Goal: Information Seeking & Learning: Learn about a topic

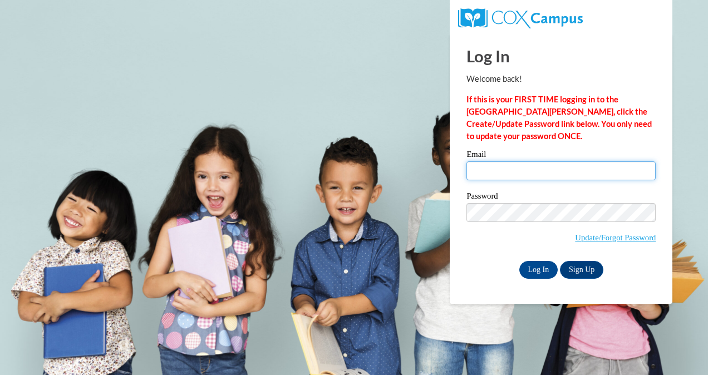
click at [503, 168] on input "Email" at bounding box center [560, 170] width 189 height 19
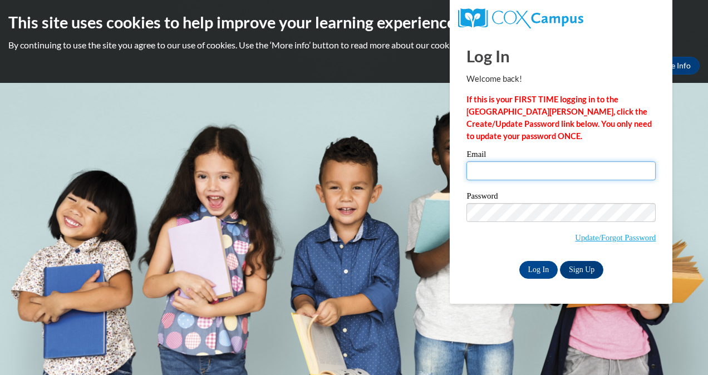
type input "ldownin6@students.kennesaw.edu"
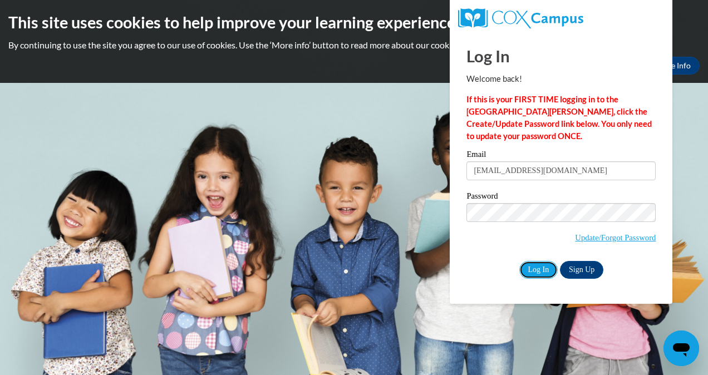
click at [538, 272] on input "Log In" at bounding box center [538, 270] width 39 height 18
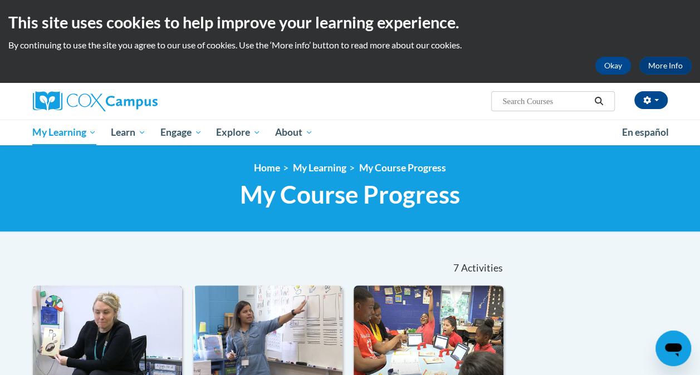
click at [68, 286] on img at bounding box center [107, 343] width 149 height 114
click at [77, 213] on div "<en>Home</en><fr>Accueil</fr><de>Zuhause</de><it>Casa</it><es>Casa</es><pt>Casa…" at bounding box center [349, 188] width 651 height 53
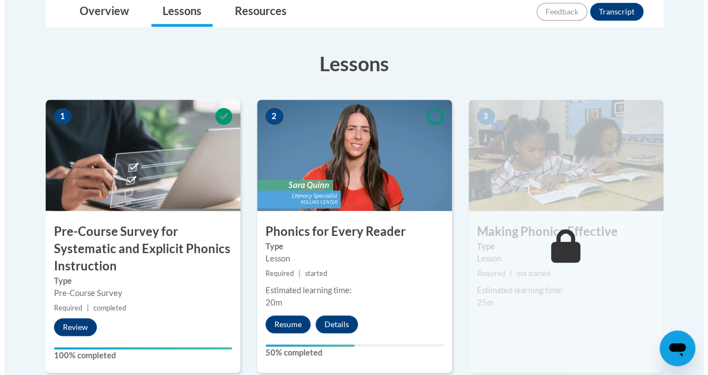
scroll to position [301, 0]
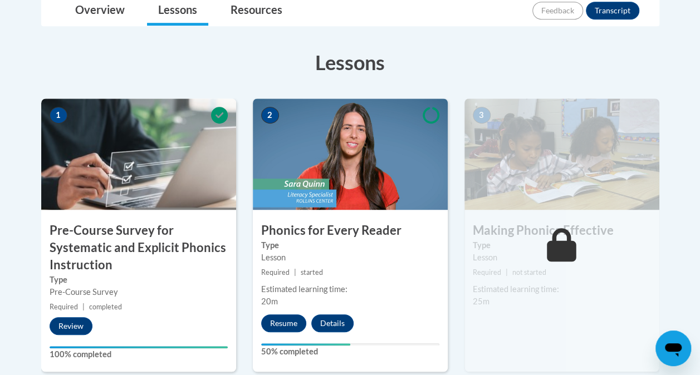
click at [289, 323] on button "Resume" at bounding box center [283, 323] width 45 height 18
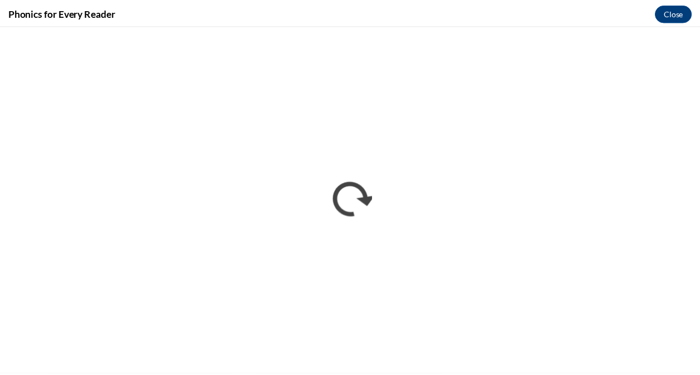
scroll to position [0, 0]
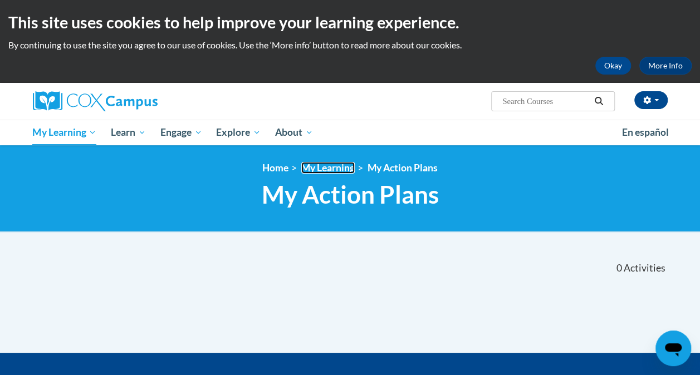
click at [319, 165] on link "My Learning" at bounding box center [327, 168] width 53 height 12
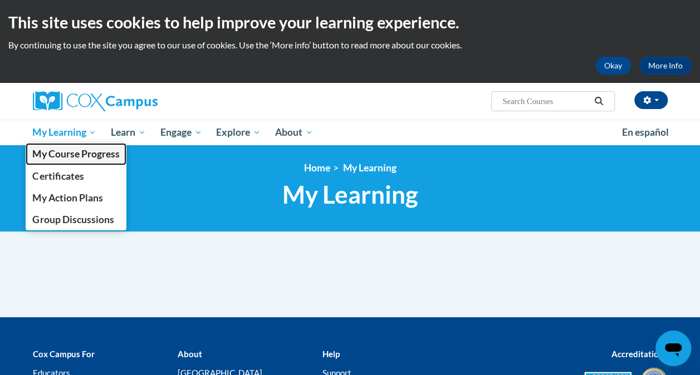
click at [77, 157] on span "My Course Progress" at bounding box center [75, 154] width 87 height 12
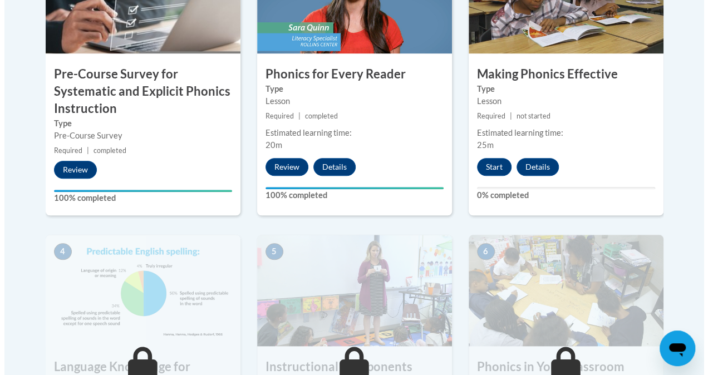
scroll to position [489, 0]
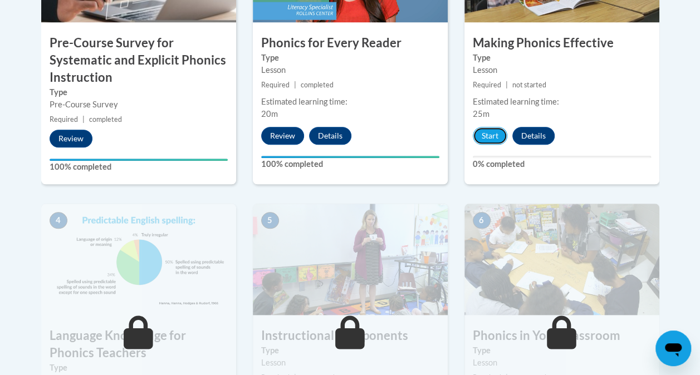
click at [483, 139] on button "Start" at bounding box center [490, 136] width 35 height 18
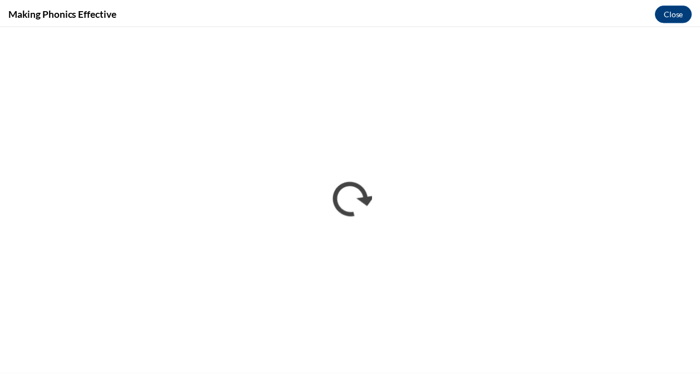
scroll to position [0, 0]
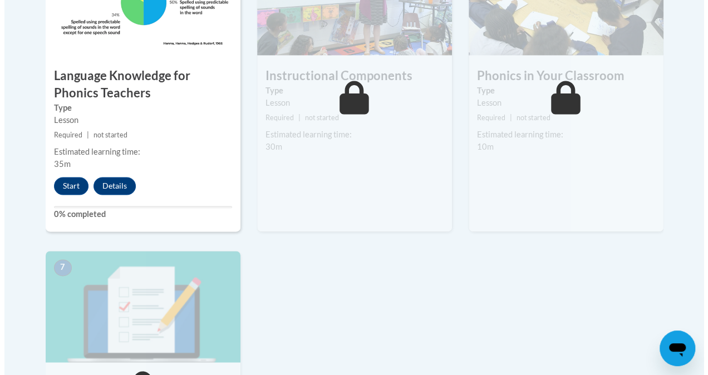
scroll to position [750, 0]
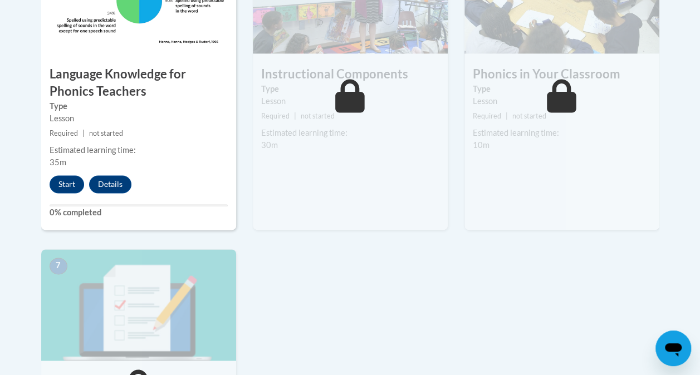
click at [67, 173] on div "4 Language Knowledge for Phonics Teachers Type Lesson Required | not started Es…" at bounding box center [138, 86] width 195 height 288
click at [69, 180] on button "Start" at bounding box center [67, 184] width 35 height 18
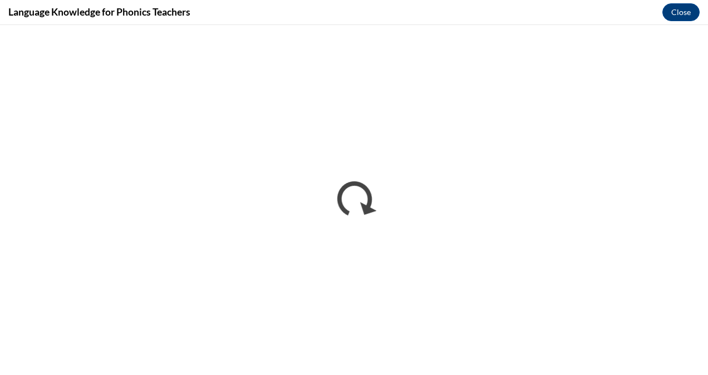
scroll to position [0, 0]
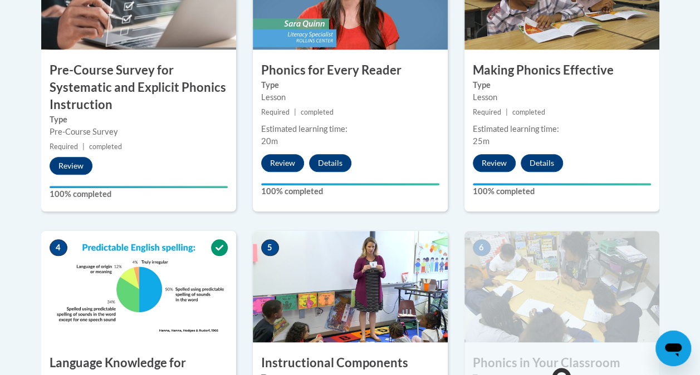
scroll to position [463, 0]
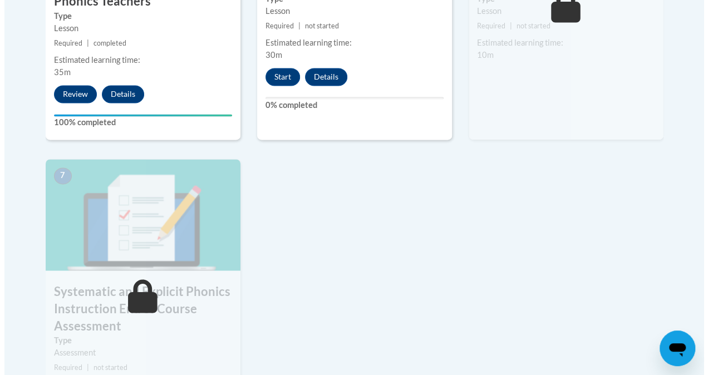
scroll to position [838, 0]
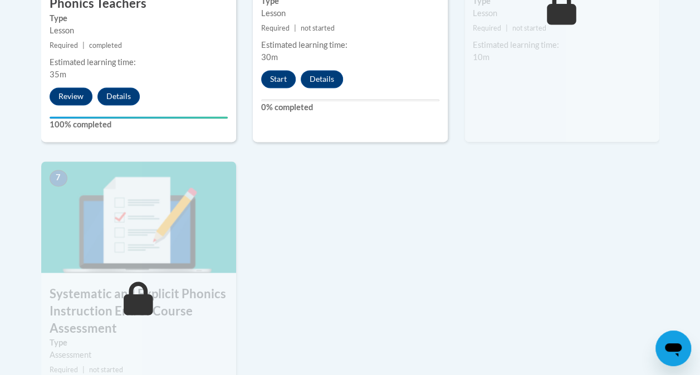
click at [281, 77] on button "Start" at bounding box center [278, 79] width 35 height 18
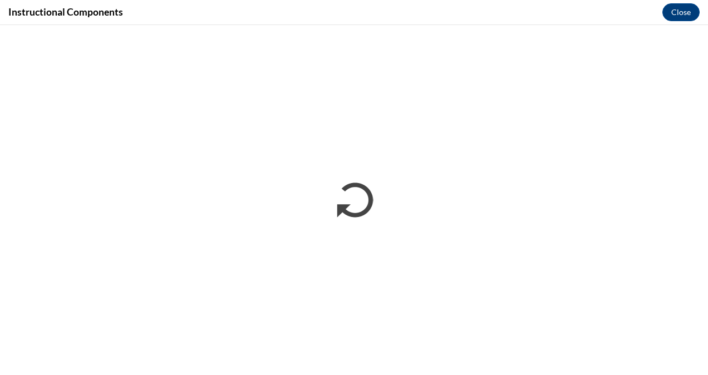
scroll to position [0, 0]
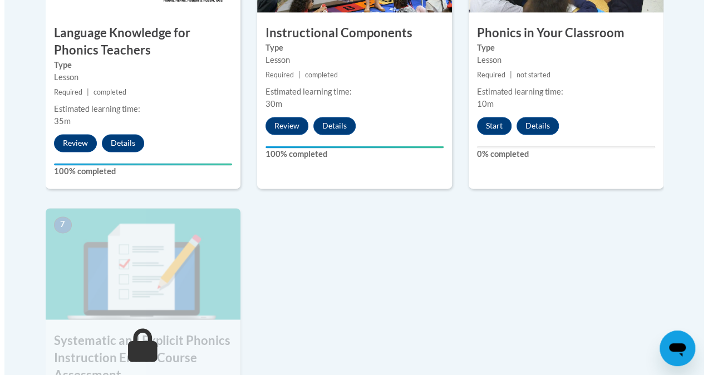
scroll to position [788, 0]
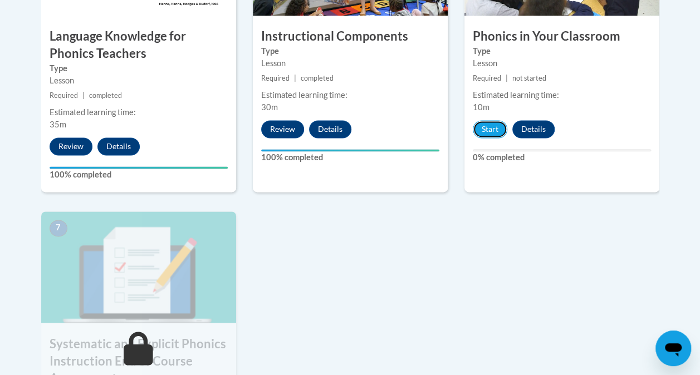
click at [485, 123] on button "Start" at bounding box center [490, 129] width 35 height 18
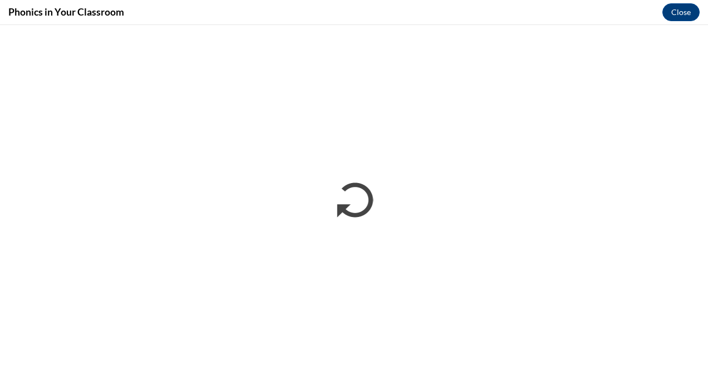
scroll to position [0, 0]
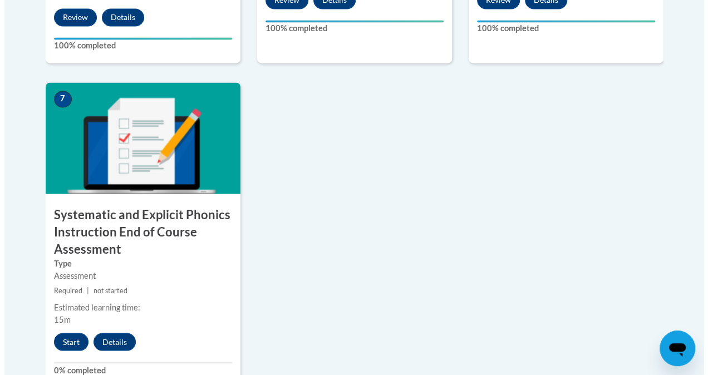
scroll to position [925, 0]
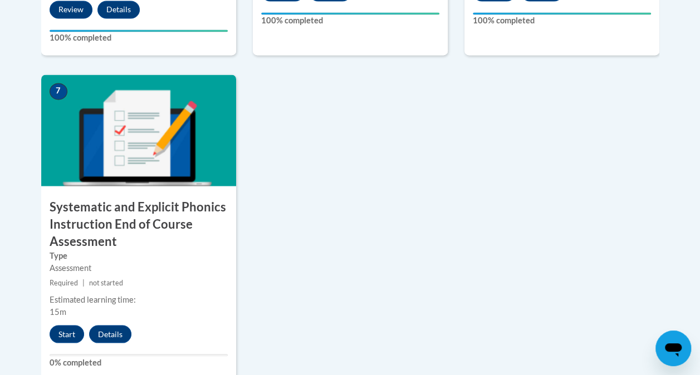
click at [62, 335] on button "Start" at bounding box center [67, 334] width 35 height 18
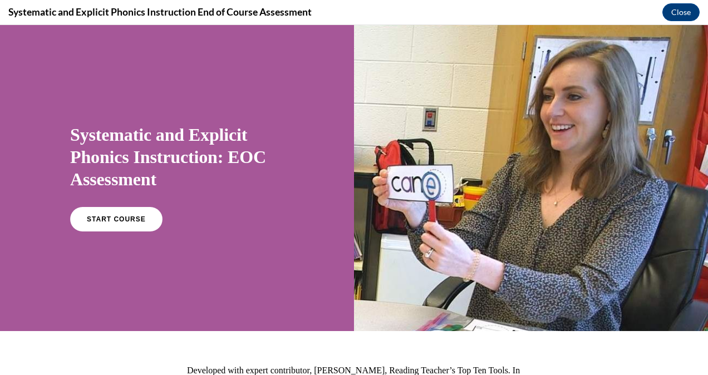
scroll to position [0, 0]
click at [95, 217] on span "START COURSE" at bounding box center [116, 219] width 59 height 8
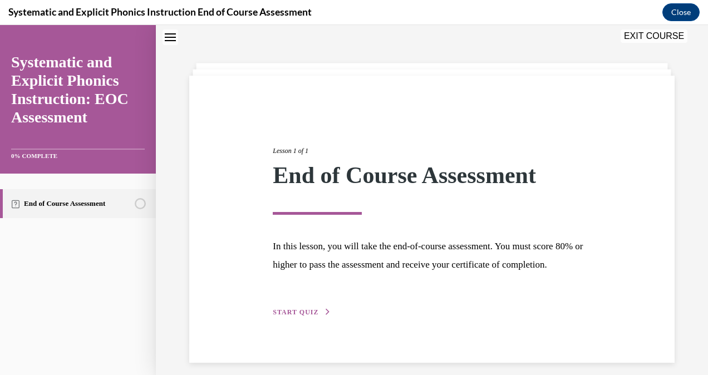
scroll to position [62, 0]
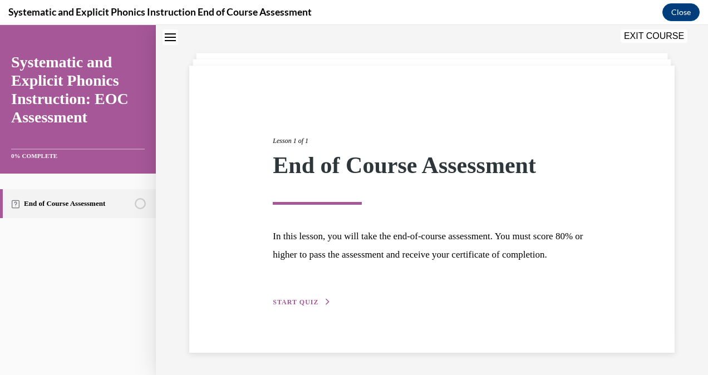
click at [286, 306] on span "START QUIZ" at bounding box center [296, 302] width 46 height 8
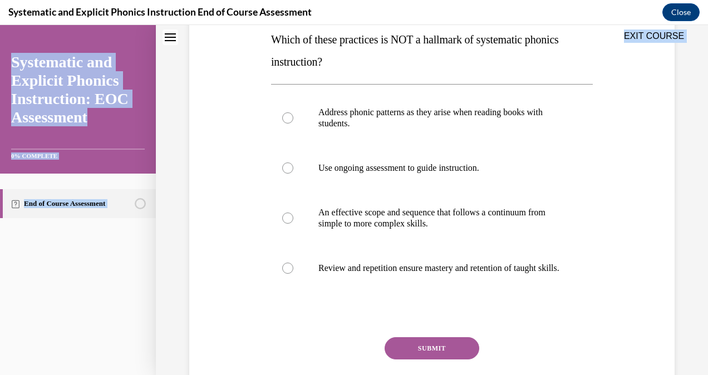
scroll to position [237, 0]
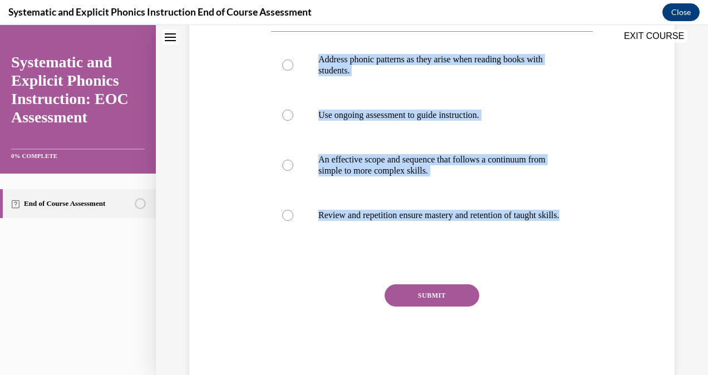
drag, startPoint x: 273, startPoint y: 138, endPoint x: 405, endPoint y: 225, distance: 158.4
click at [405, 225] on div "Question 01/10 Which of these practices is NOT a hallmark of systematic phonics…" at bounding box center [432, 146] width 322 height 457
copy div "Which of these practices is NOT a hallmark of systematic phonics instruction? A…"
click at [318, 56] on p "Address phonic patterns as they arise when reading books with students." at bounding box center [441, 65] width 247 height 22
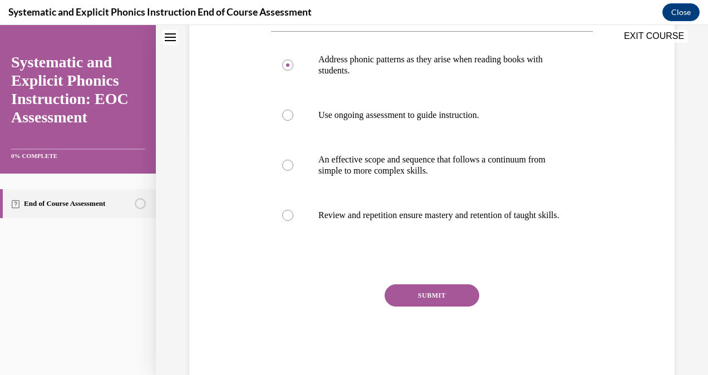
click at [406, 301] on button "SUBMIT" at bounding box center [432, 295] width 95 height 22
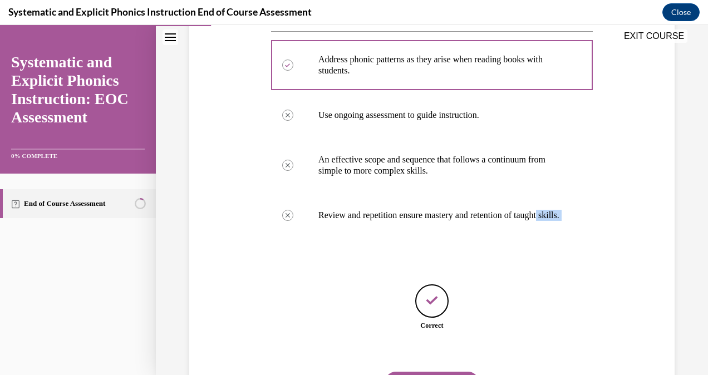
drag, startPoint x: 697, startPoint y: 219, endPoint x: 686, endPoint y: 305, distance: 87.0
click at [686, 305] on div "Question 01/10 Which of these practices is NOT a hallmark of systematic phonics…" at bounding box center [432, 128] width 552 height 609
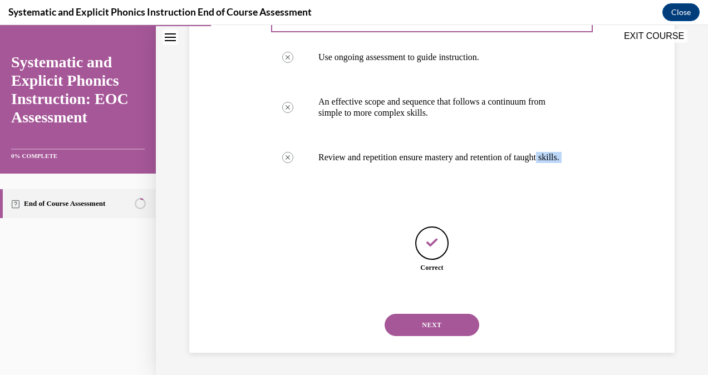
click at [448, 327] on button "NEXT" at bounding box center [432, 325] width 95 height 22
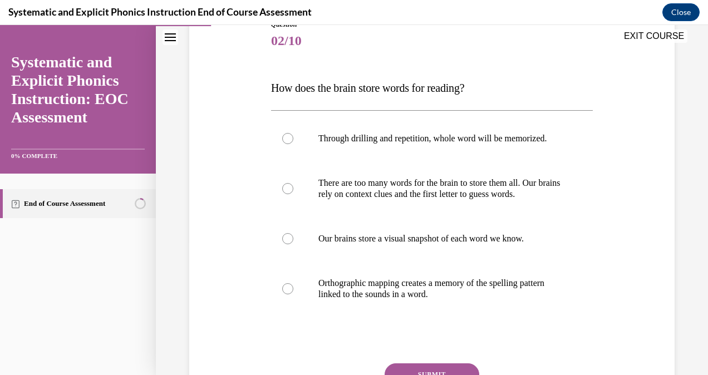
scroll to position [134, 0]
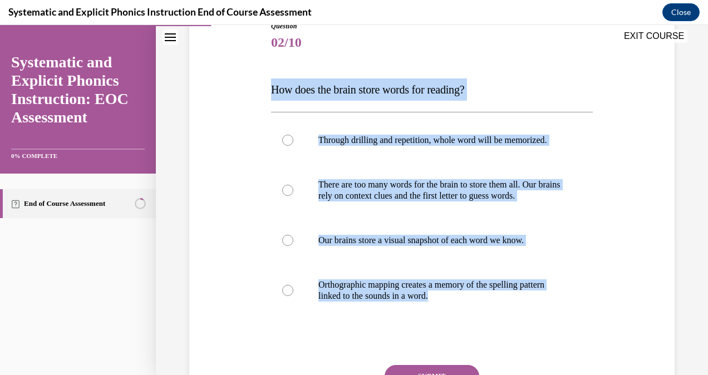
drag, startPoint x: 267, startPoint y: 80, endPoint x: 474, endPoint y: 338, distance: 331.3
click at [474, 338] on div "Question 02/10 How does the brain store words for reading? Through drilling and…" at bounding box center [431, 222] width 491 height 469
copy div "How does the brain store words for reading? Through drilling and repetition, wh…"
click at [318, 302] on p "Orthographic mapping creates a memory of the spelling pattern linked to the sou…" at bounding box center [441, 290] width 247 height 22
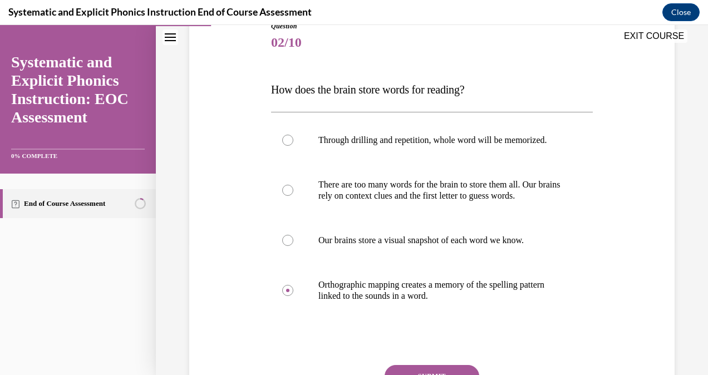
scroll to position [214, 0]
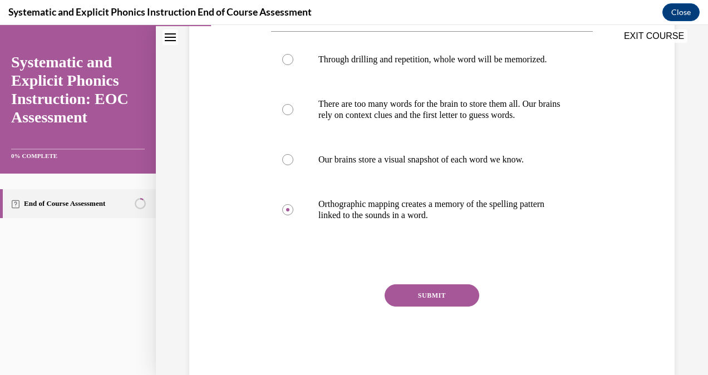
click at [433, 298] on button "SUBMIT" at bounding box center [432, 295] width 95 height 22
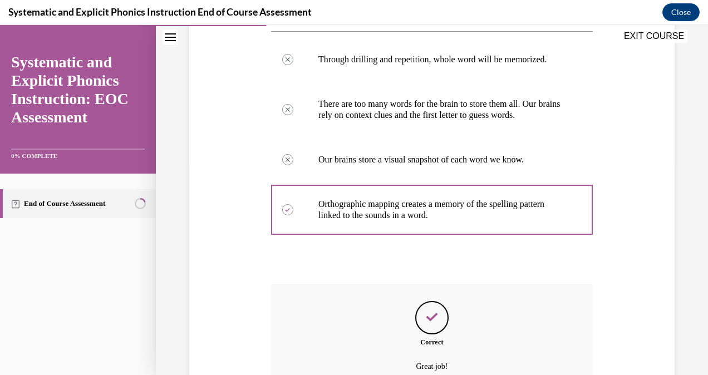
scroll to position [338, 0]
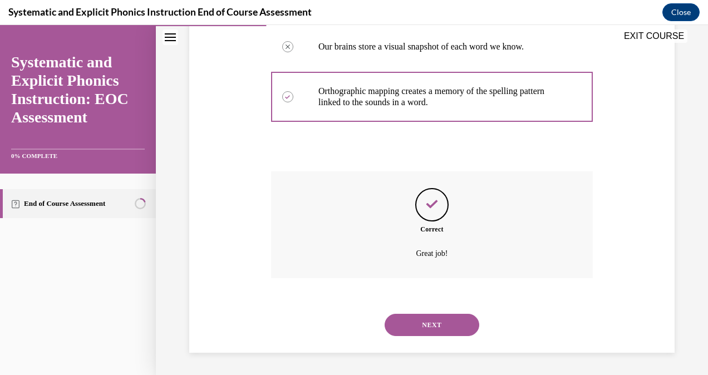
click at [430, 313] on div "NEXT" at bounding box center [432, 325] width 322 height 45
click at [431, 322] on button "NEXT" at bounding box center [432, 325] width 95 height 22
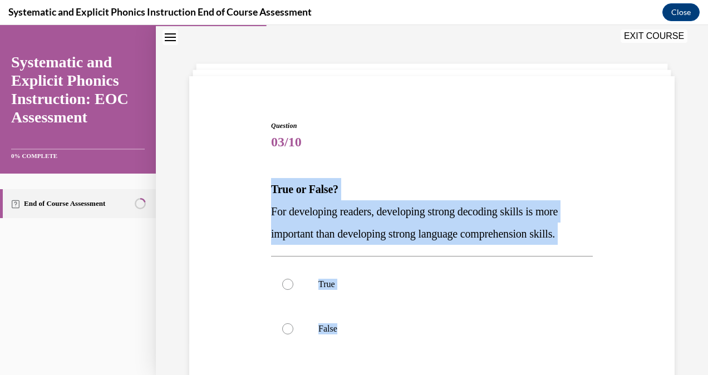
drag, startPoint x: 282, startPoint y: 201, endPoint x: 347, endPoint y: 327, distance: 141.4
click at [347, 327] on div "Question 03/10 True or False? For developing readers, developing strong decodin…" at bounding box center [431, 296] width 327 height 385
copy div "True or False? For developing readers, developing strong decoding skills is mor…"
click at [286, 329] on div at bounding box center [287, 328] width 11 height 11
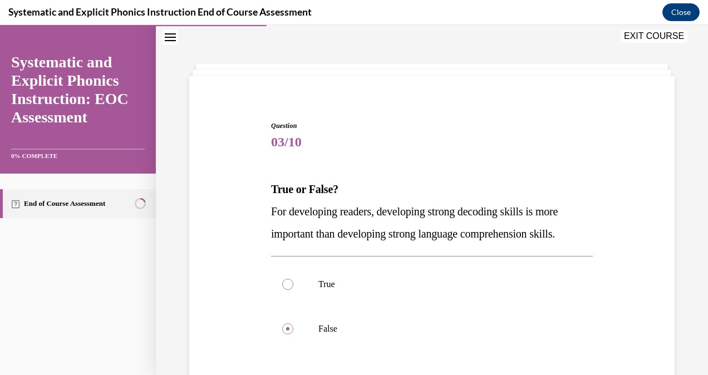
scroll to position [136, 0]
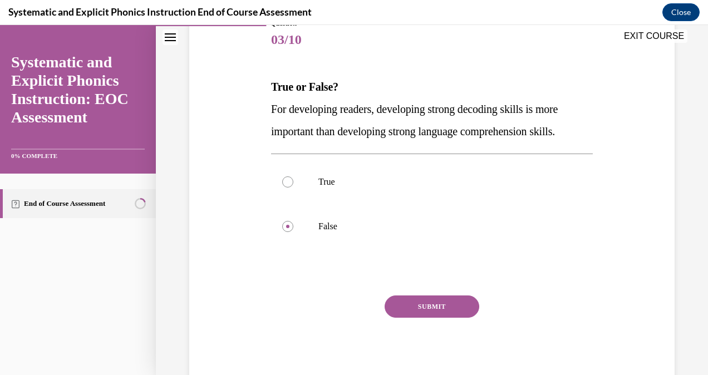
click at [462, 299] on button "SUBMIT" at bounding box center [432, 307] width 95 height 22
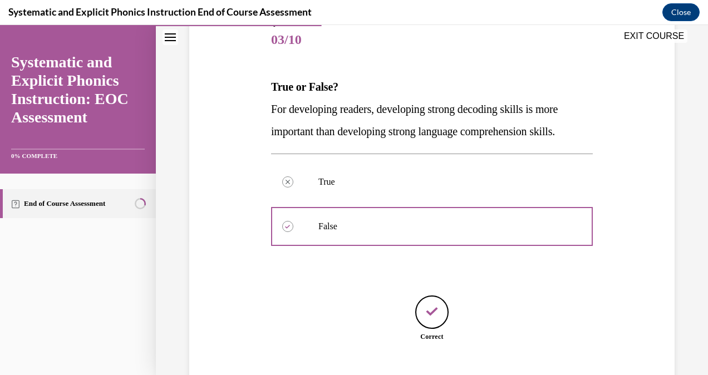
scroll to position [205, 0]
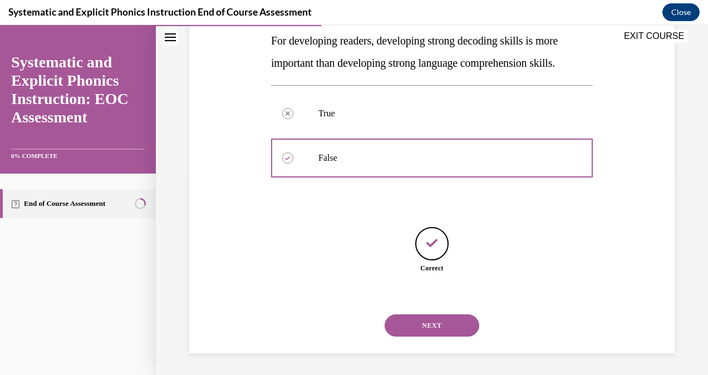
click at [411, 324] on button "NEXT" at bounding box center [432, 325] width 95 height 22
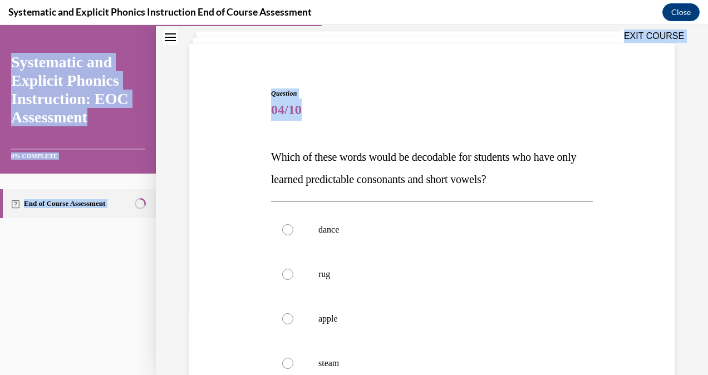
scroll to position [203, 0]
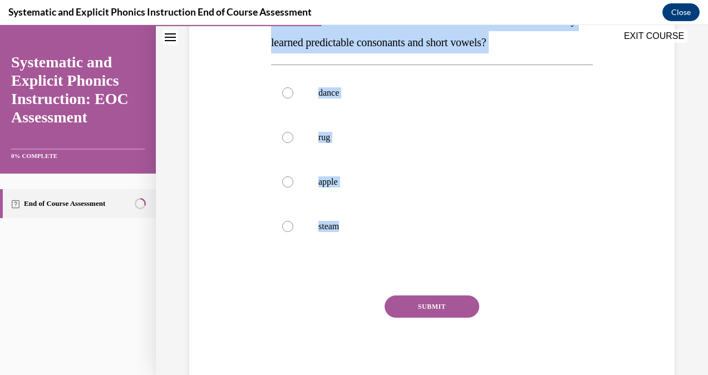
drag, startPoint x: 272, startPoint y: 188, endPoint x: 347, endPoint y: 224, distance: 83.9
click at [347, 224] on div "Question 04/10 Which of these words would be decodable for students who have on…" at bounding box center [432, 169] width 322 height 435
copy div "Which of these words would be decodable for students who have only learned pred…"
click at [301, 137] on div at bounding box center [432, 137] width 322 height 45
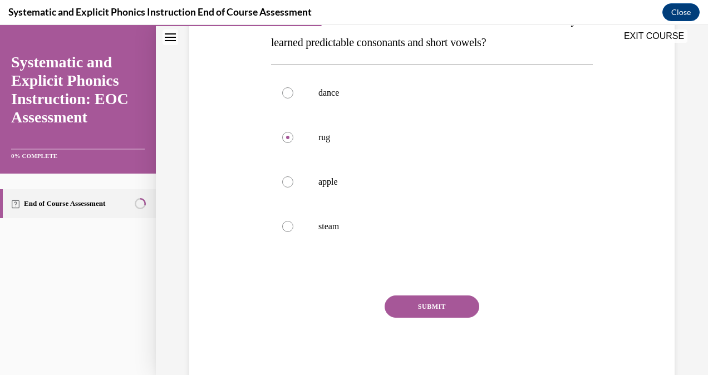
click at [421, 303] on button "SUBMIT" at bounding box center [432, 307] width 95 height 22
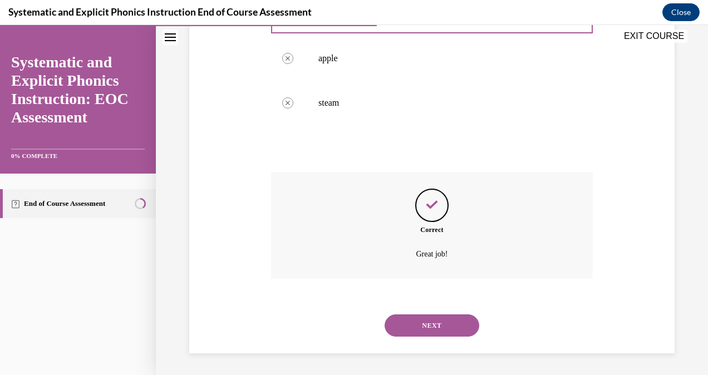
click at [417, 326] on button "NEXT" at bounding box center [432, 325] width 95 height 22
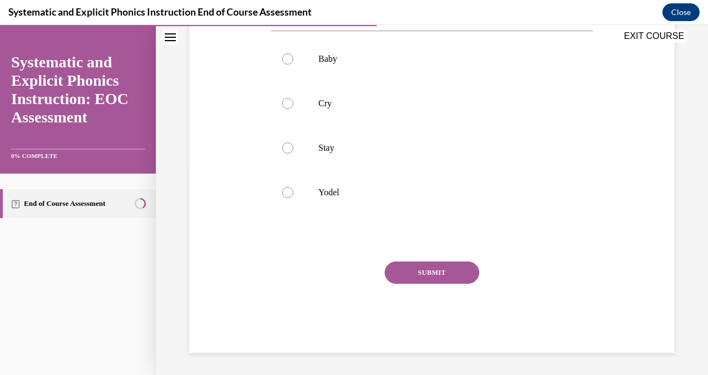
scroll to position [34, 0]
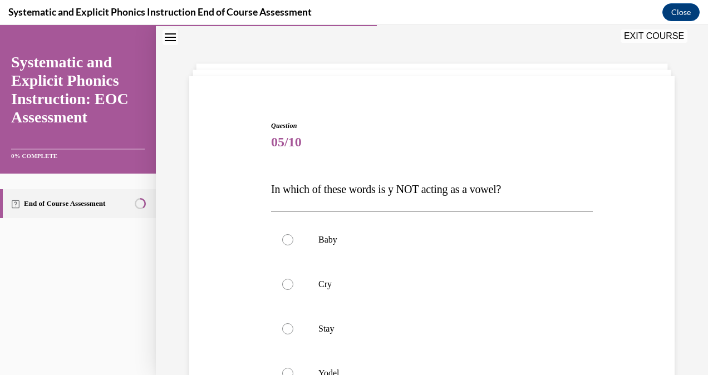
click at [357, 277] on div at bounding box center [432, 284] width 322 height 45
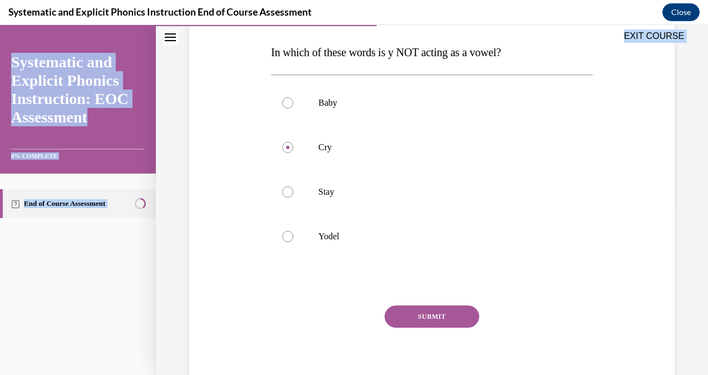
scroll to position [181, 0]
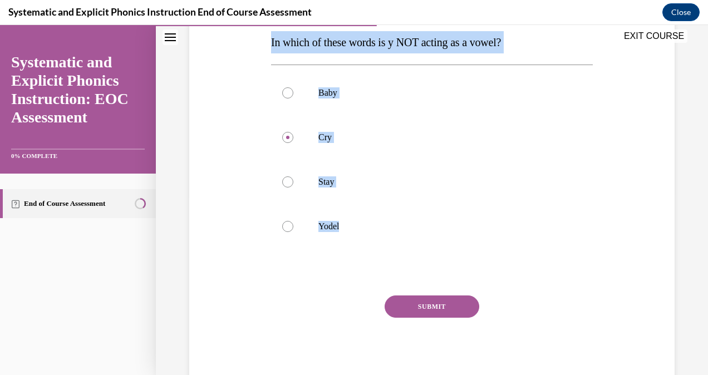
drag, startPoint x: 267, startPoint y: 183, endPoint x: 343, endPoint y: 229, distance: 89.4
click at [343, 229] on div "Question 05/10 In which of these words is y NOT acting as a vowel? Baby Cry Sta…" at bounding box center [431, 172] width 327 height 430
copy div "In which of these words is y NOT acting as a vowel? Baby Cry Stay Yodel"
click at [291, 227] on div at bounding box center [287, 226] width 11 height 11
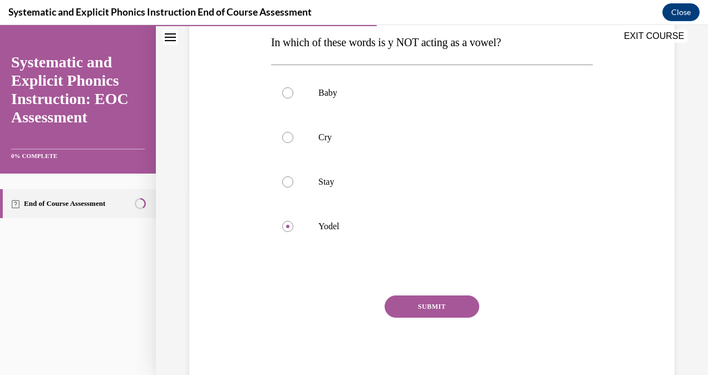
click at [399, 308] on button "SUBMIT" at bounding box center [432, 307] width 95 height 22
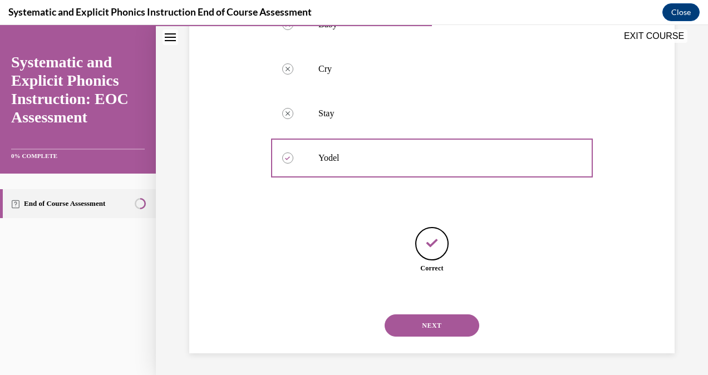
click at [434, 331] on button "NEXT" at bounding box center [432, 325] width 95 height 22
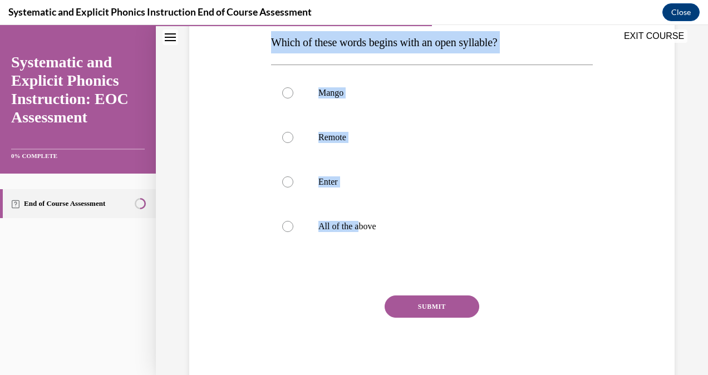
drag, startPoint x: 268, startPoint y: 188, endPoint x: 356, endPoint y: 253, distance: 109.4
click at [356, 253] on div "Question 06/10 Which of these words begins with an open syllable? Mango Remote …" at bounding box center [431, 172] width 327 height 430
drag, startPoint x: 356, startPoint y: 253, endPoint x: 287, endPoint y: 227, distance: 73.8
click at [287, 227] on div at bounding box center [287, 226] width 11 height 11
click at [405, 301] on button "SUBMIT" at bounding box center [432, 307] width 95 height 22
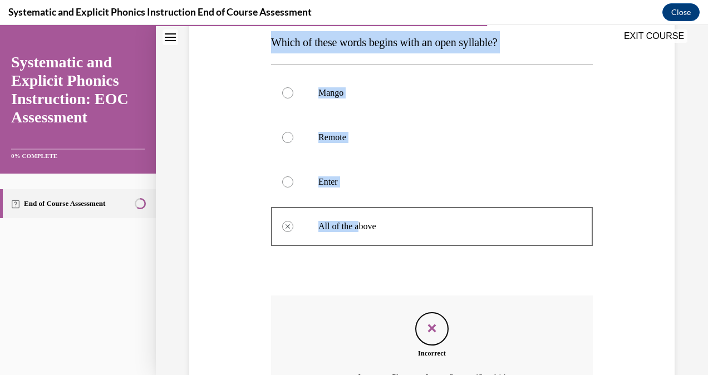
click at [345, 217] on div at bounding box center [432, 226] width 322 height 50
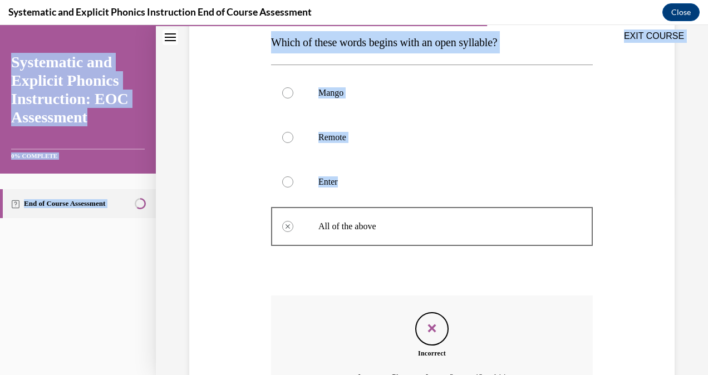
drag, startPoint x: 267, startPoint y: 36, endPoint x: 410, endPoint y: 236, distance: 246.0
click at [410, 236] on div "EXIT COURSE Systematic and Explicit Phonics Instruction: EOC Assessment 0% COMP…" at bounding box center [354, 200] width 708 height 350
copy div "EXIT COURSE Systematic and Explicit Phonics Instruction: EOC Assessment 0% COMP…"
click at [291, 137] on div at bounding box center [287, 137] width 11 height 11
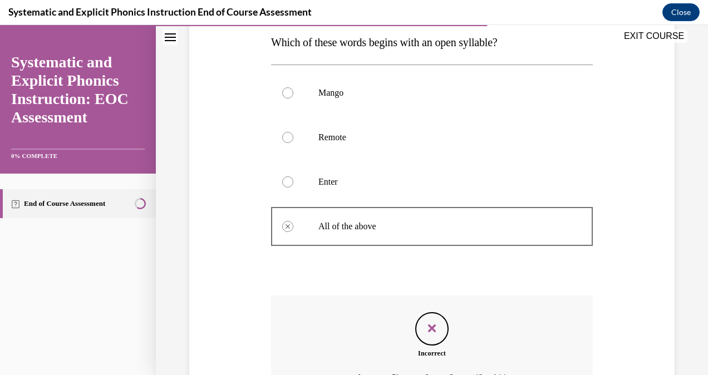
click at [285, 138] on div at bounding box center [287, 137] width 11 height 11
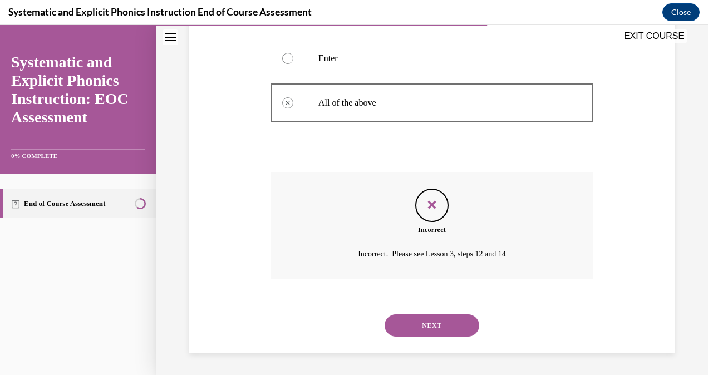
click at [399, 329] on button "NEXT" at bounding box center [432, 325] width 95 height 22
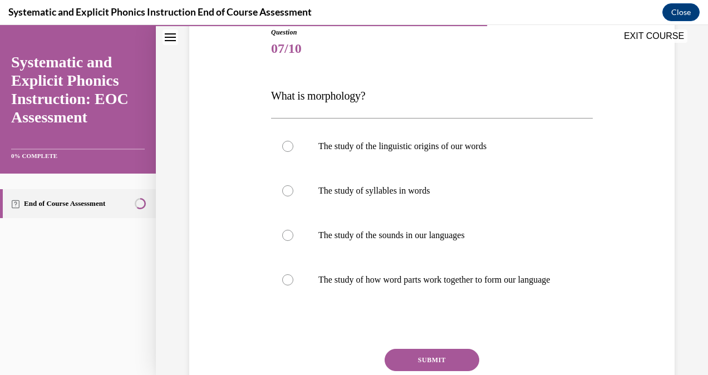
scroll to position [129, 0]
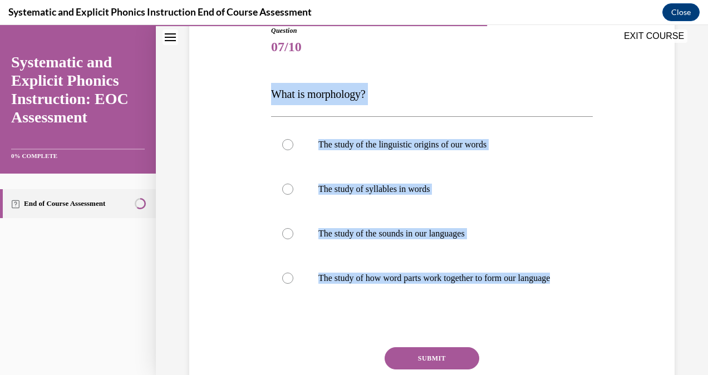
drag, startPoint x: 267, startPoint y: 90, endPoint x: 368, endPoint y: 345, distance: 274.1
click at [368, 345] on div "Question 07/10 What is morphology? The study of the linguistic origins of our w…" at bounding box center [431, 224] width 327 height 430
copy div "What is morphology? The study of the linguistic origins of our words The study …"
click at [312, 285] on div at bounding box center [432, 278] width 322 height 45
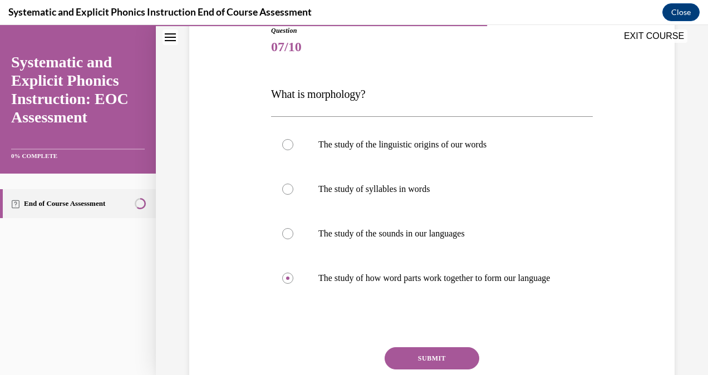
click at [412, 360] on button "SUBMIT" at bounding box center [432, 358] width 95 height 22
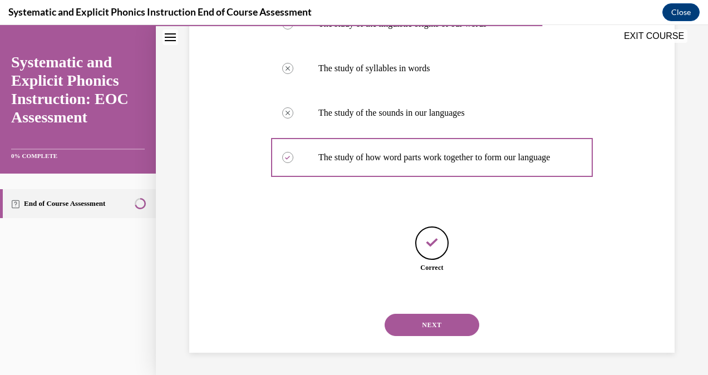
click at [448, 316] on button "NEXT" at bounding box center [432, 325] width 95 height 22
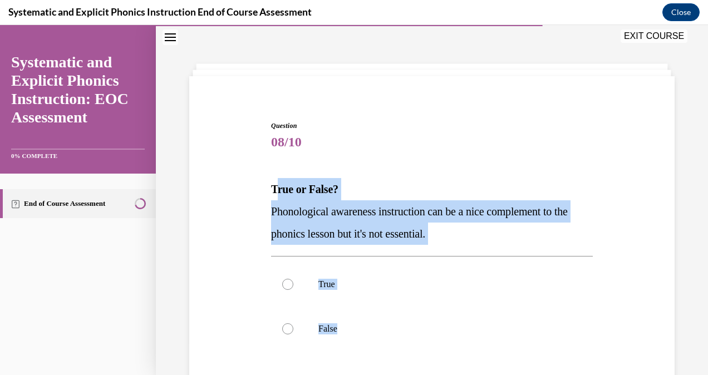
drag, startPoint x: 273, startPoint y: 183, endPoint x: 348, endPoint y: 357, distance: 190.4
click at [348, 357] on div "Question 08/10 True or False? Phonological awareness instruction can be a nice …" at bounding box center [432, 305] width 322 height 368
copy div "rue or False? Phonological awareness instruction can be a nice complement to th…"
click at [284, 322] on div at bounding box center [432, 329] width 322 height 45
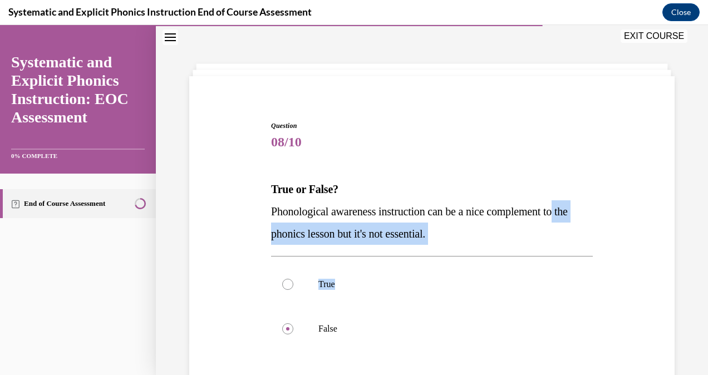
drag, startPoint x: 689, startPoint y: 243, endPoint x: 690, endPoint y: 270, distance: 27.3
click at [690, 270] on div "Question 08/10 True or False? Phonological awareness instruction can be a nice …" at bounding box center [432, 268] width 552 height 485
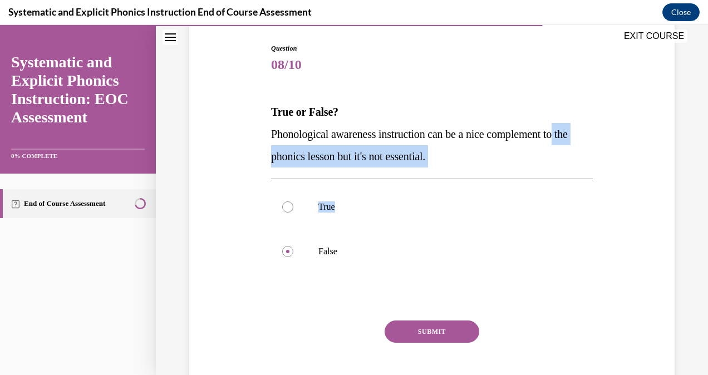
scroll to position [136, 0]
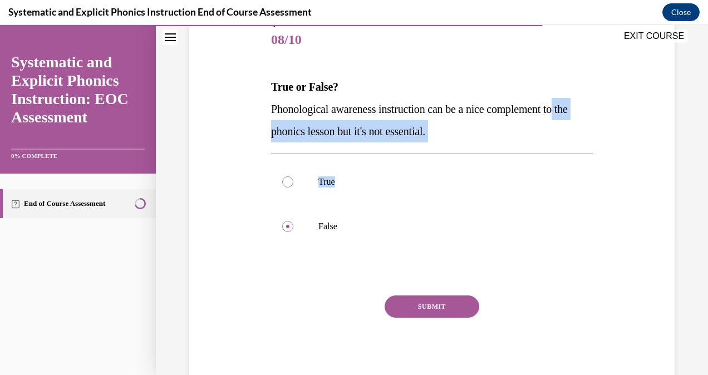
click at [442, 301] on button "SUBMIT" at bounding box center [432, 307] width 95 height 22
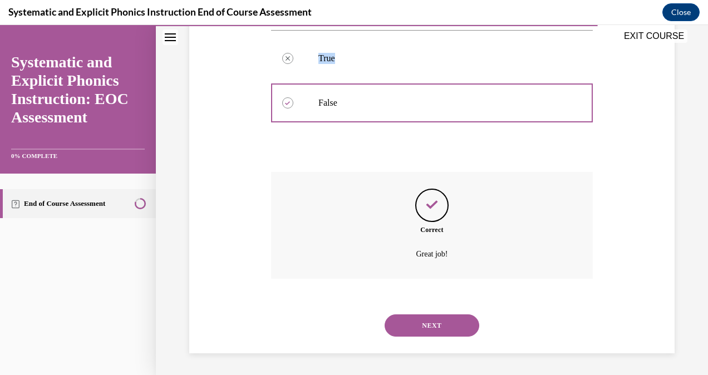
click at [416, 317] on button "NEXT" at bounding box center [432, 325] width 95 height 22
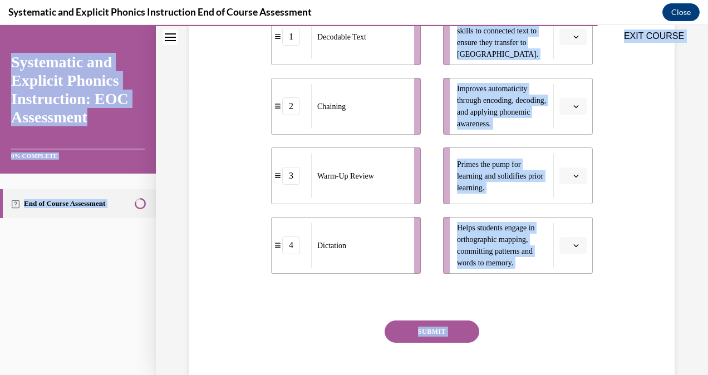
scroll to position [313, 0]
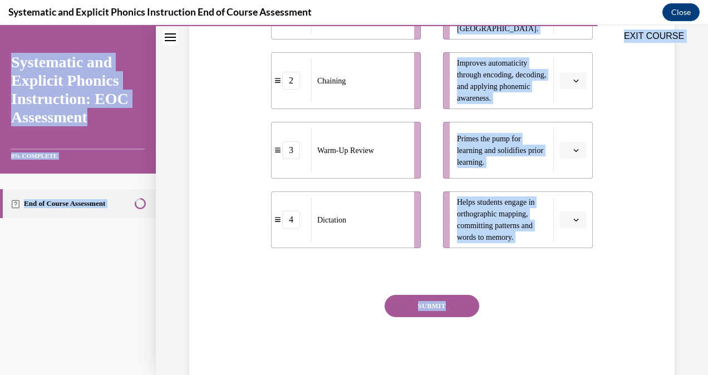
drag, startPoint x: 276, startPoint y: 57, endPoint x: 506, endPoint y: 314, distance: 345.7
click at [506, 314] on div "EXIT COURSE Systematic and Explicit Phonics Instruction: EOC Assessment 0% COMP…" at bounding box center [354, 200] width 708 height 350
copy div "EXIT COURSE Systematic and Explicit Phonics Instruction: EOC Assessment 0% COMP…"
click at [307, 129] on li "3 Warm-Up Review" at bounding box center [346, 150] width 150 height 57
click at [150, 118] on div "Navigation menu" at bounding box center [78, 99] width 156 height 149
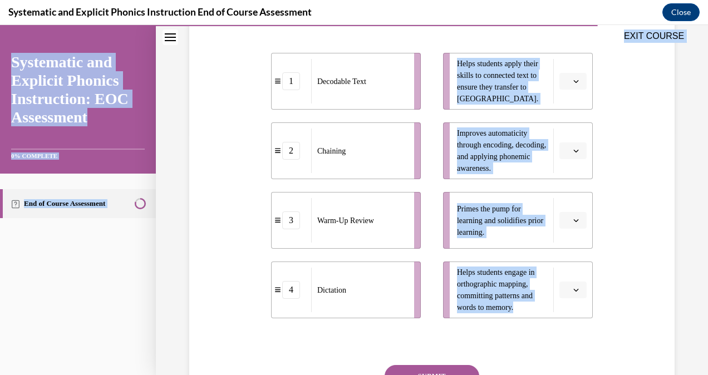
scroll to position [225, 0]
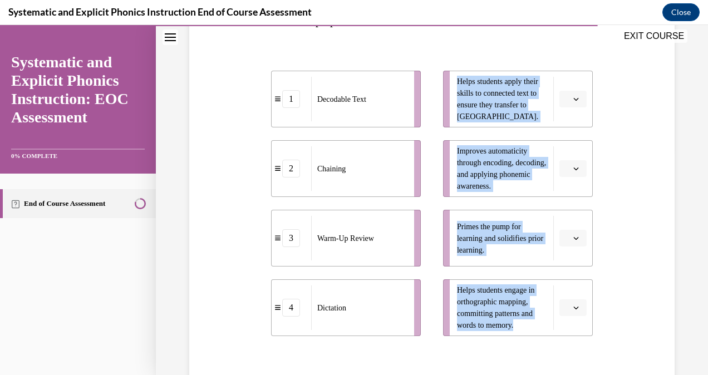
drag, startPoint x: 567, startPoint y: 249, endPoint x: 446, endPoint y: 77, distance: 209.8
click at [446, 77] on div "1 Decodable Text 2 Chaining 3 Warm-Up Review 4 Dictation Helps students apply t…" at bounding box center [432, 192] width 322 height 299
copy ul "Helps students apply their skills to connected text to ensure they transfer to …"
click at [395, 116] on div "Decodable Text" at bounding box center [359, 99] width 96 height 45
drag, startPoint x: 395, startPoint y: 116, endPoint x: 424, endPoint y: 119, distance: 29.1
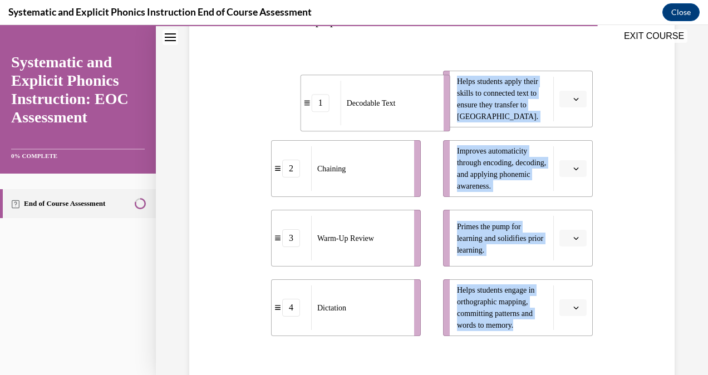
click at [424, 119] on div "Decodable Text" at bounding box center [389, 103] width 96 height 45
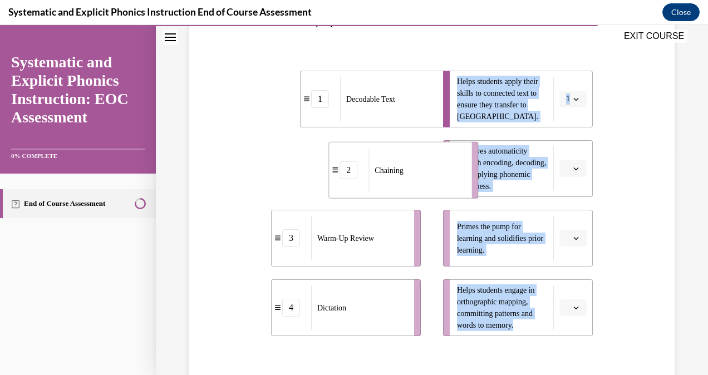
drag, startPoint x: 395, startPoint y: 168, endPoint x: 451, endPoint y: 170, distance: 55.7
click at [451, 170] on div "Chaining" at bounding box center [416, 170] width 96 height 45
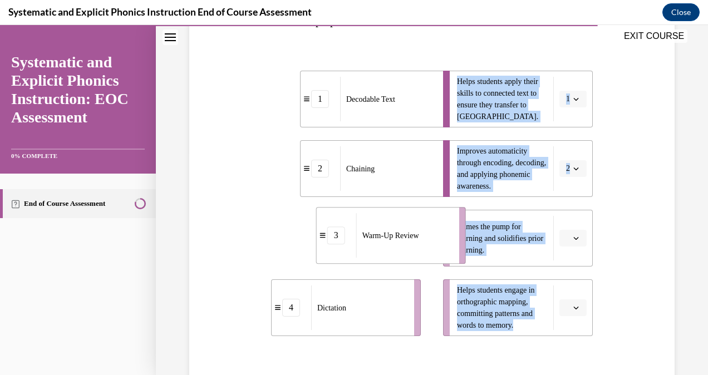
drag, startPoint x: 357, startPoint y: 262, endPoint x: 411, endPoint y: 259, distance: 54.0
click at [411, 259] on li "3 Warm-Up Review" at bounding box center [391, 235] width 150 height 57
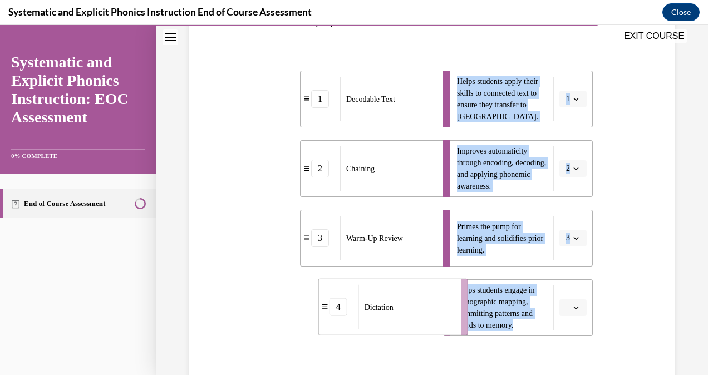
drag, startPoint x: 362, startPoint y: 298, endPoint x: 409, endPoint y: 297, distance: 46.8
click at [409, 297] on div "Dictation" at bounding box center [406, 307] width 96 height 45
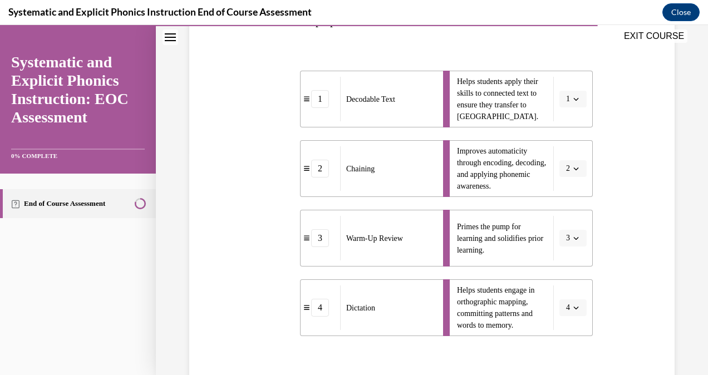
click at [327, 45] on div "EXIT COURSE" at bounding box center [426, 37] width 541 height 24
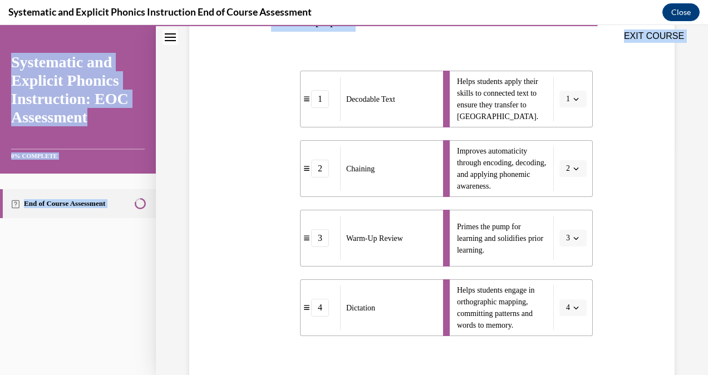
drag, startPoint x: 327, startPoint y: 47, endPoint x: 392, endPoint y: 185, distance: 152.4
click at [392, 185] on div "EXIT COURSE Systematic and Explicit Phonics Instruction: EOC Assessment 0% COMP…" at bounding box center [354, 200] width 708 height 350
drag, startPoint x: 392, startPoint y: 185, endPoint x: 406, endPoint y: 50, distance: 135.5
click at [406, 50] on div "1 Decodable Text 2 Chaining 3 Warm-Up Review 4 Dictation Helps students apply t…" at bounding box center [432, 192] width 322 height 288
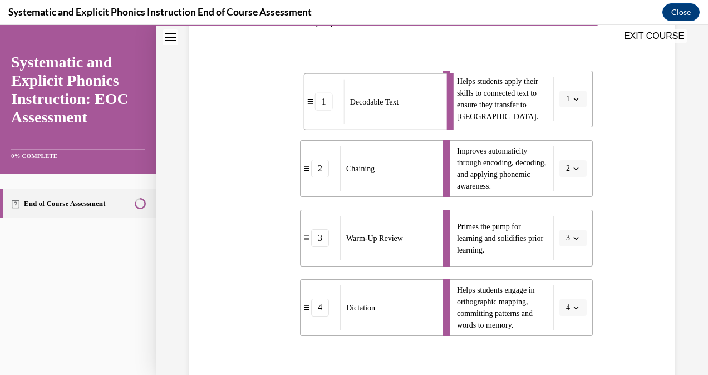
drag, startPoint x: 367, startPoint y: 105, endPoint x: 360, endPoint y: 92, distance: 14.2
click at [360, 92] on div "Decodable Text" at bounding box center [392, 102] width 96 height 45
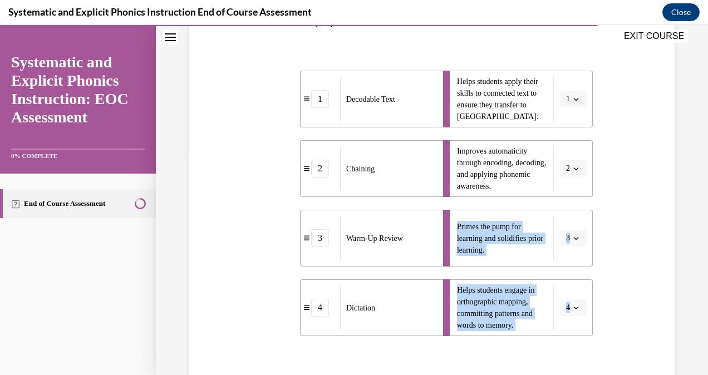
drag, startPoint x: 607, startPoint y: 127, endPoint x: 522, endPoint y: 347, distance: 235.6
click at [522, 347] on div "Question 09/10 Match these instructional components from an effective phonics l…" at bounding box center [431, 185] width 491 height 578
drag, startPoint x: 522, startPoint y: 347, endPoint x: 518, endPoint y: 342, distance: 6.7
click at [518, 342] on div "Question 09/10 Match these instructional components from an effective phonics l…" at bounding box center [432, 202] width 322 height 544
click at [361, 350] on div "Question 09/10 Match these instructional components from an effective phonics l…" at bounding box center [432, 202] width 322 height 544
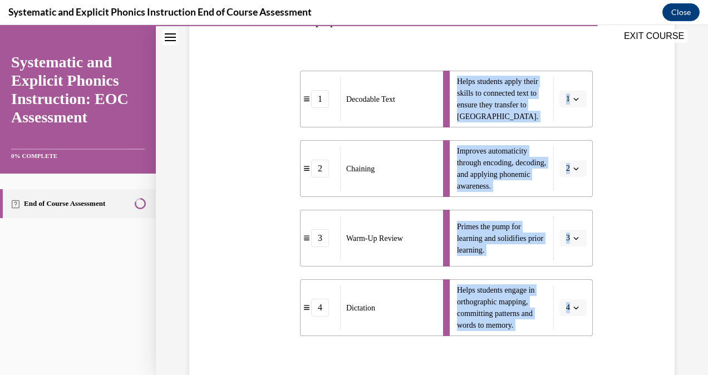
drag, startPoint x: 355, startPoint y: 350, endPoint x: 370, endPoint y: 117, distance: 233.1
click at [370, 117] on div "Question 09/10 Match these instructional components from an effective phonics l…" at bounding box center [432, 202] width 322 height 544
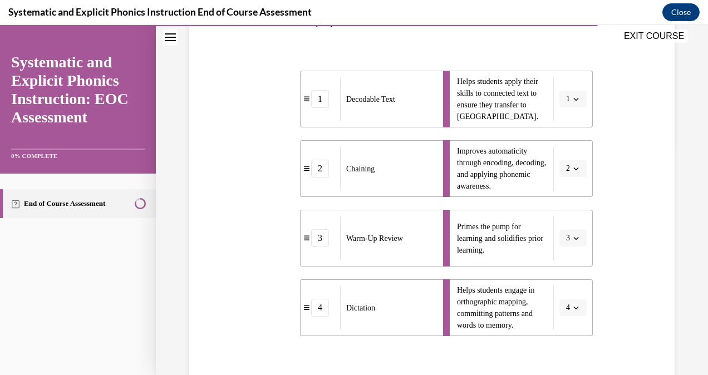
drag, startPoint x: 370, startPoint y: 117, endPoint x: 327, endPoint y: 60, distance: 71.1
click at [327, 60] on div "1 Decodable Text 2 Chaining 3 Warm-Up Review 4 Dictation Helps students apply t…" at bounding box center [432, 192] width 322 height 288
drag, startPoint x: 345, startPoint y: 101, endPoint x: 366, endPoint y: 111, distance: 23.4
click at [377, 111] on span "Decodable Text" at bounding box center [401, 113] width 49 height 12
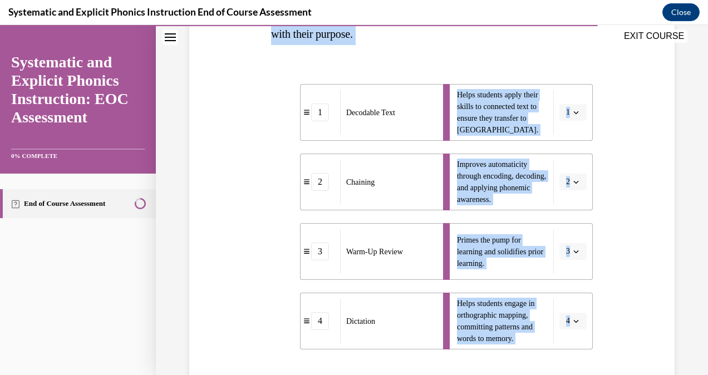
scroll to position [255, 0]
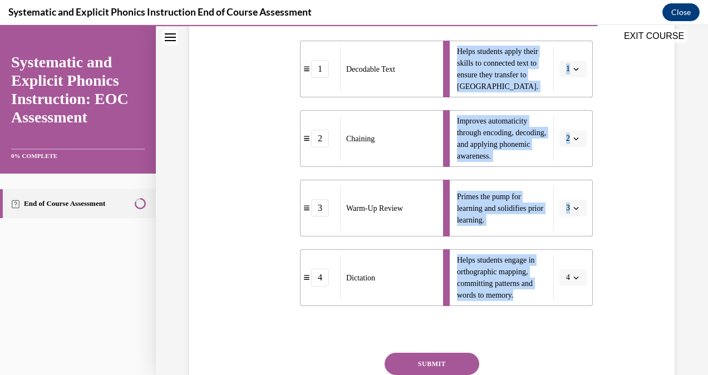
drag, startPoint x: 351, startPoint y: 138, endPoint x: 516, endPoint y: 309, distance: 237.7
click at [516, 309] on div "Question 09/10 Match these instructional components from an effective phonics l…" at bounding box center [432, 172] width 322 height 544
click at [274, 87] on ul "1 Decodable Text 2 Chaining 3 Warm-Up Review 4 Dictation" at bounding box center [351, 173] width 161 height 265
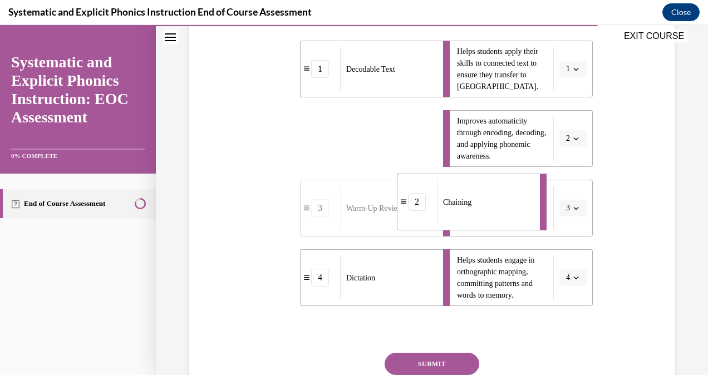
drag, startPoint x: 350, startPoint y: 154, endPoint x: 457, endPoint y: 227, distance: 130.6
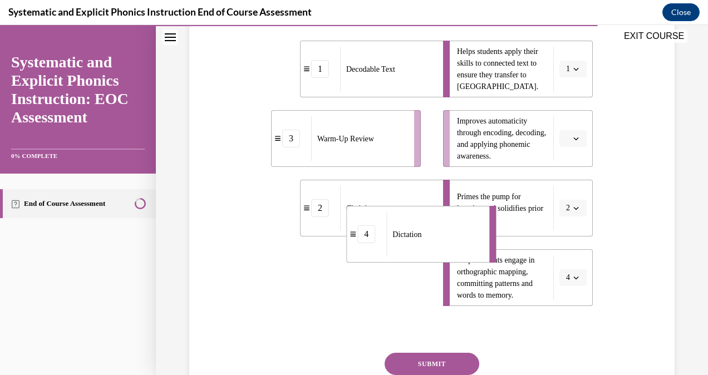
drag, startPoint x: 407, startPoint y: 270, endPoint x: 462, endPoint y: 222, distance: 73.0
click at [462, 222] on div "Dictation" at bounding box center [434, 234] width 96 height 45
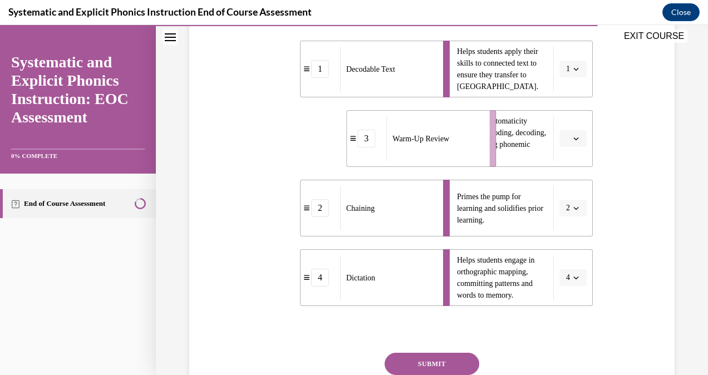
drag, startPoint x: 382, startPoint y: 139, endPoint x: 460, endPoint y: 139, distance: 77.4
click at [460, 139] on div "Warm-Up Review" at bounding box center [434, 138] width 96 height 45
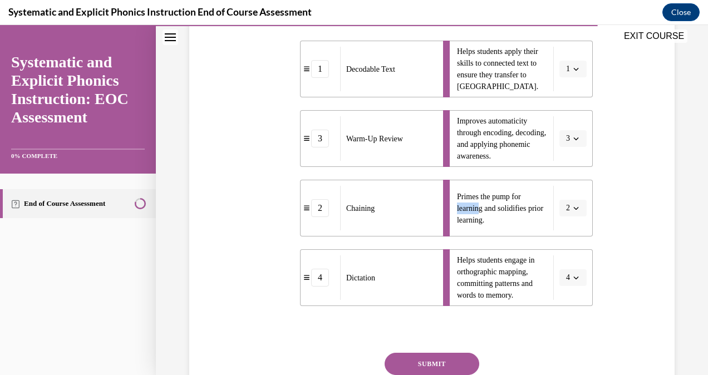
drag, startPoint x: 474, startPoint y: 210, endPoint x: 447, endPoint y: 210, distance: 26.7
click at [447, 210] on li "Primes the pump for learning and solidifies prior learning. 2" at bounding box center [518, 208] width 150 height 57
click at [440, 358] on button "SUBMIT" at bounding box center [432, 364] width 95 height 22
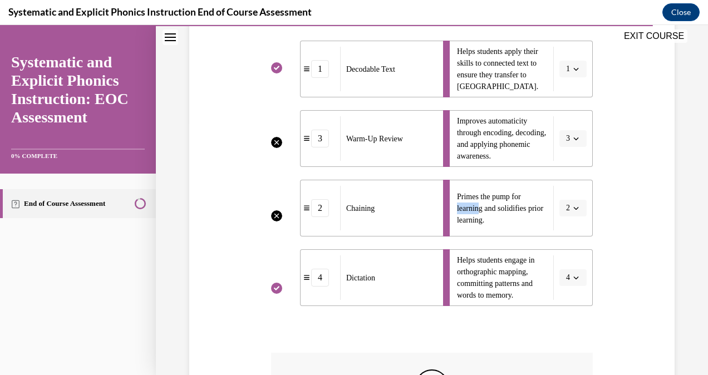
scroll to position [410, 0]
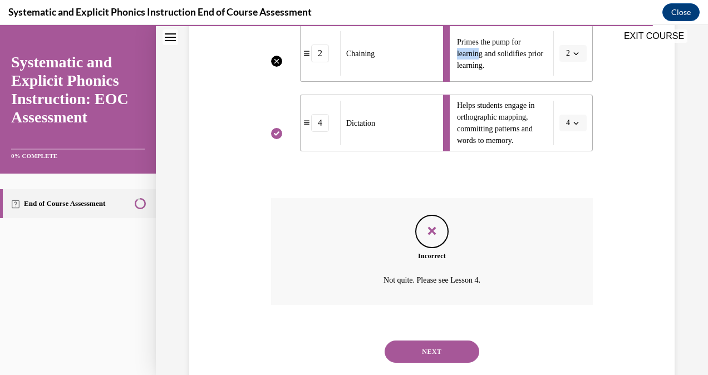
click at [438, 346] on button "NEXT" at bounding box center [432, 352] width 95 height 22
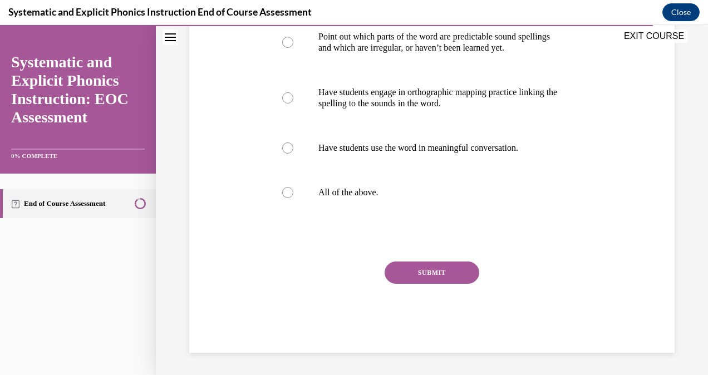
scroll to position [34, 0]
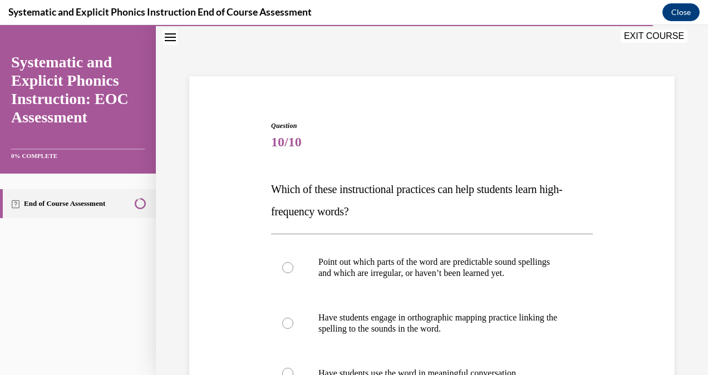
drag, startPoint x: 695, startPoint y: 154, endPoint x: 695, endPoint y: 188, distance: 34.0
click at [695, 188] on div "Question 10/10 Which of these instructional practices can help students learn h…" at bounding box center [432, 313] width 552 height 574
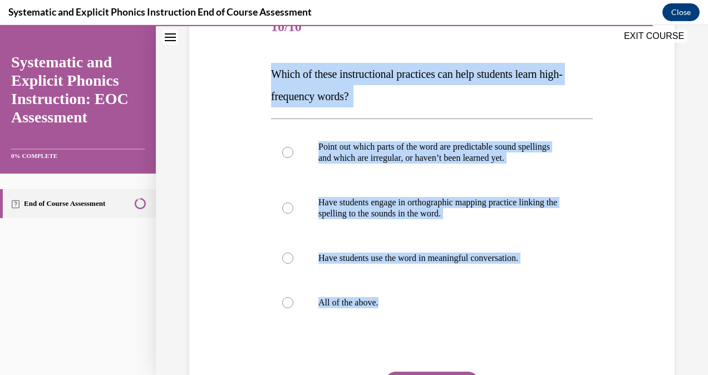
scroll to position [174, 0]
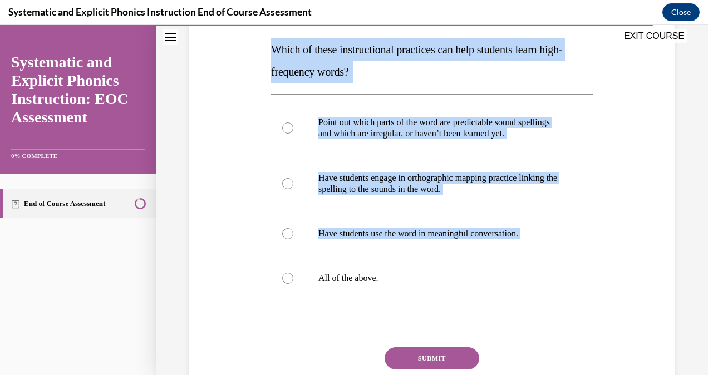
drag, startPoint x: 265, startPoint y: 185, endPoint x: 410, endPoint y: 290, distance: 179.3
click at [410, 290] on div "Question 10/10 Which of these instructional practices can help students learn h…" at bounding box center [431, 193] width 491 height 491
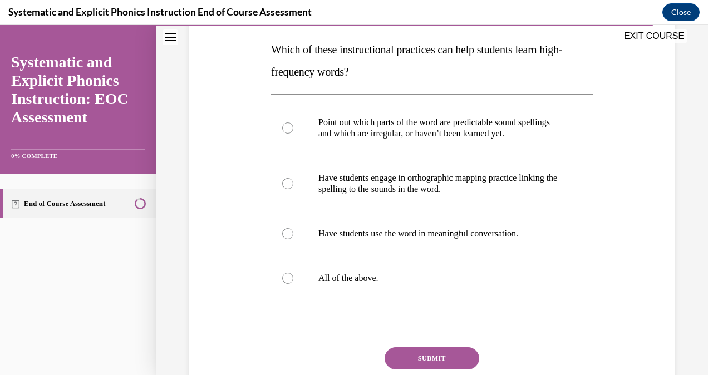
drag, startPoint x: 410, startPoint y: 290, endPoint x: 370, endPoint y: 321, distance: 51.2
click at [370, 321] on div at bounding box center [432, 323] width 322 height 13
drag, startPoint x: 389, startPoint y: 289, endPoint x: 314, endPoint y: 96, distance: 207.5
click at [314, 96] on div "Point out which parts of the word are predictable sound spellings and which are…" at bounding box center [432, 200] width 322 height 212
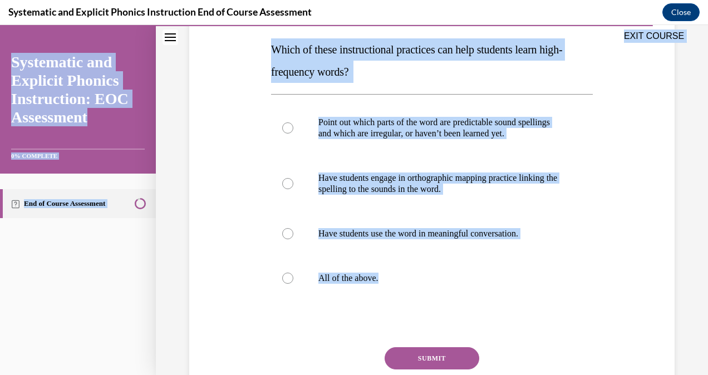
drag, startPoint x: 267, startPoint y: 47, endPoint x: 391, endPoint y: 275, distance: 260.2
click at [391, 275] on div "EXIT COURSE Systematic and Explicit Phonics Instruction: EOC Assessment 0% COMP…" at bounding box center [354, 200] width 708 height 350
click at [288, 278] on div at bounding box center [287, 278] width 11 height 11
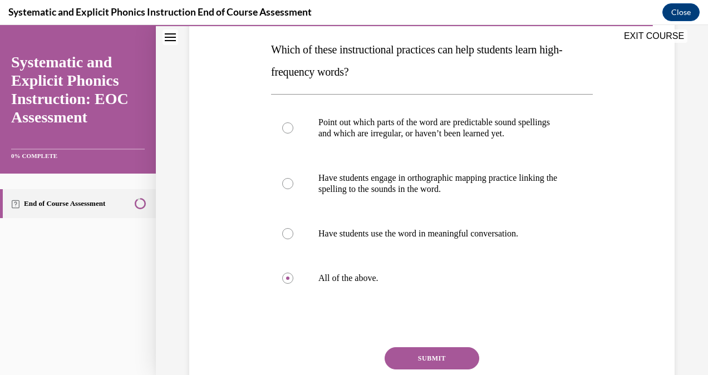
click at [421, 364] on button "SUBMIT" at bounding box center [432, 358] width 95 height 22
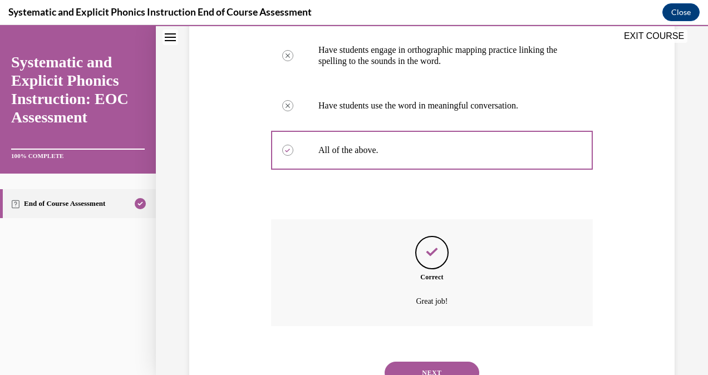
scroll to position [349, 0]
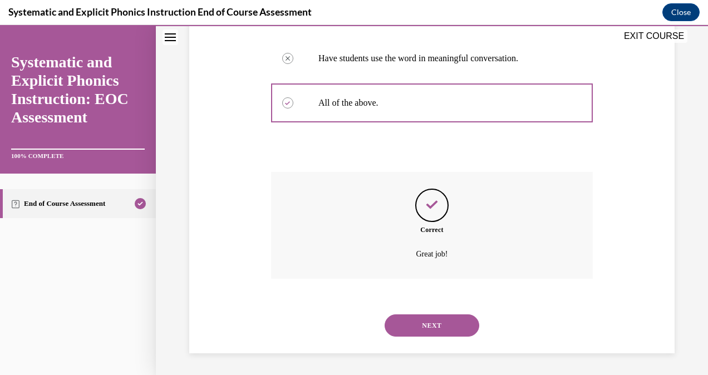
click at [434, 342] on div "NEXT" at bounding box center [432, 325] width 322 height 45
click at [432, 328] on button "NEXT" at bounding box center [432, 325] width 95 height 22
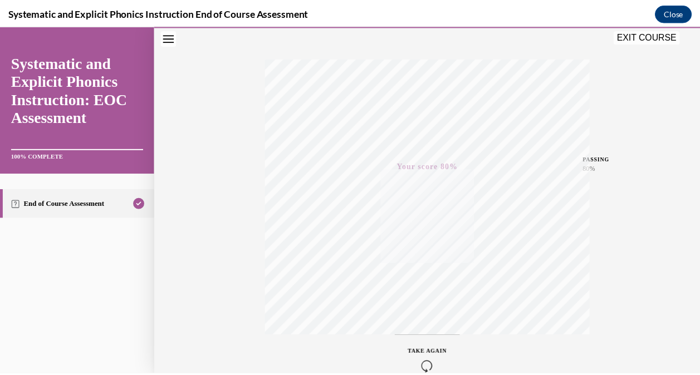
scroll to position [220, 0]
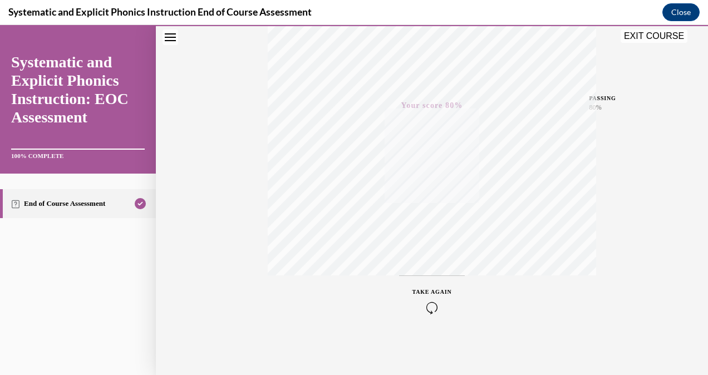
click at [645, 41] on button "EXIT COURSE" at bounding box center [654, 35] width 67 height 13
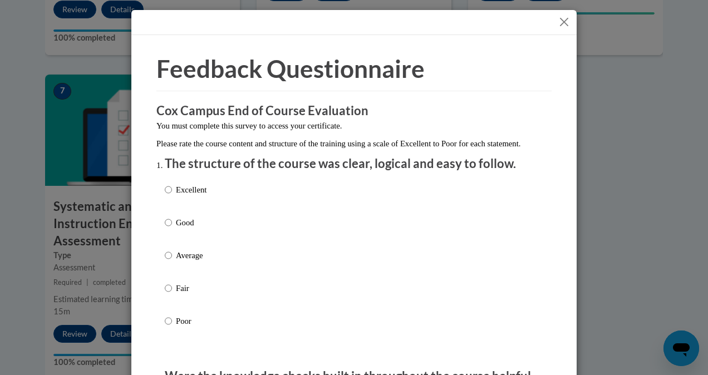
click at [560, 23] on button "Close" at bounding box center [564, 22] width 14 height 14
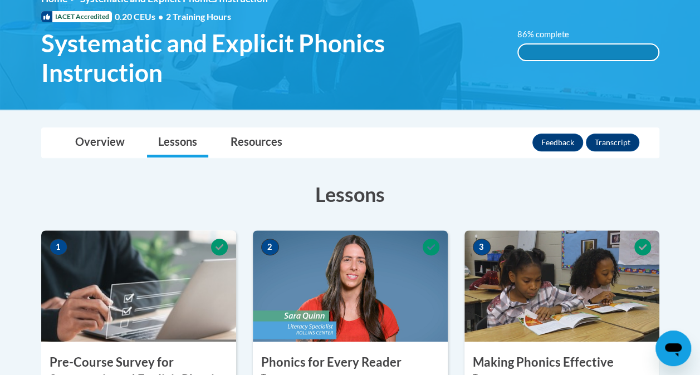
scroll to position [166, 0]
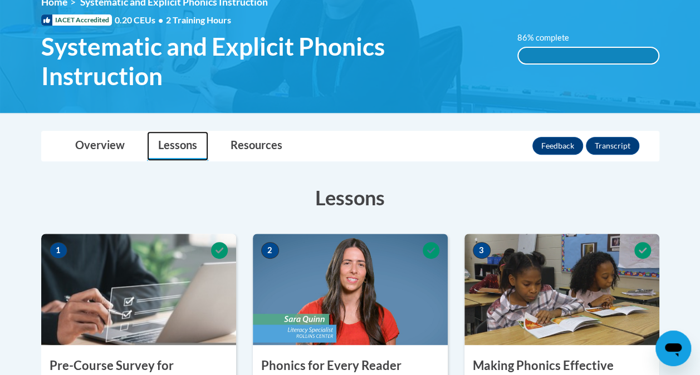
click at [189, 145] on link "Lessons" at bounding box center [177, 145] width 61 height 29
click at [510, 53] on div "86% complete 86% complete 0.001%" at bounding box center [588, 48] width 159 height 33
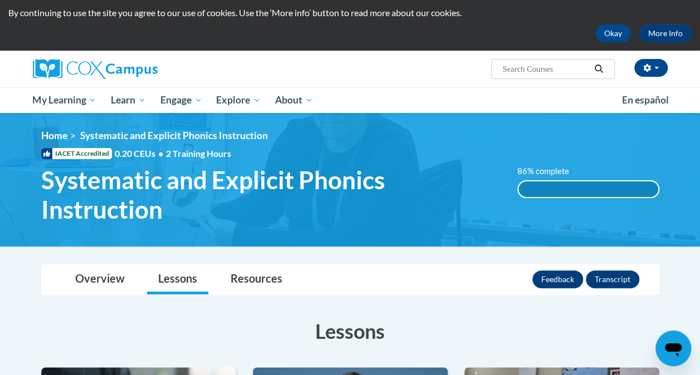
scroll to position [0, 0]
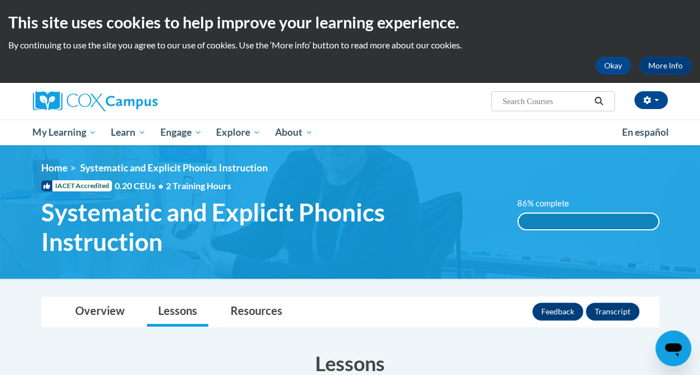
click at [111, 173] on span "Systematic and Explicit Phonics Instruction" at bounding box center [174, 168] width 188 height 12
click at [65, 132] on span "My Learning" at bounding box center [64, 132] width 64 height 13
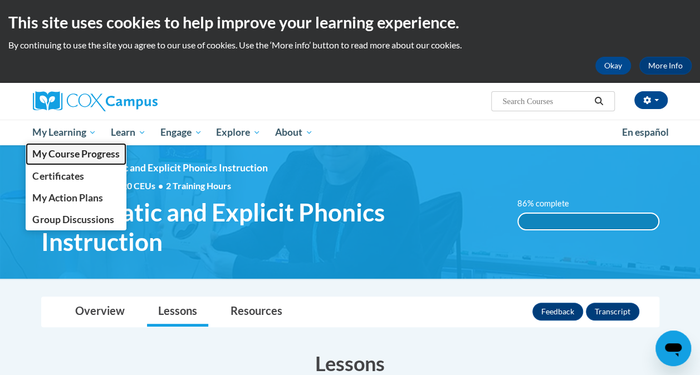
click at [69, 154] on span "My Course Progress" at bounding box center [75, 154] width 87 height 12
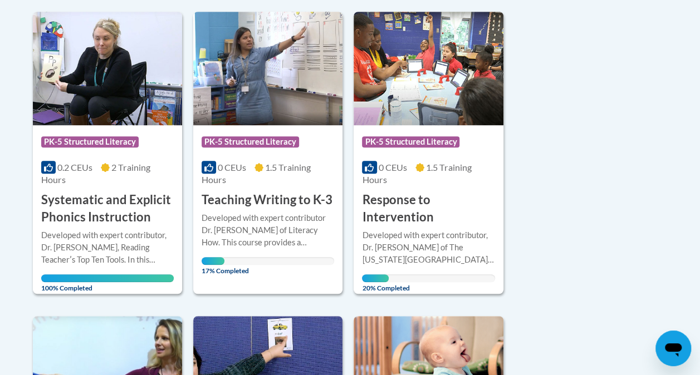
scroll to position [272, 0]
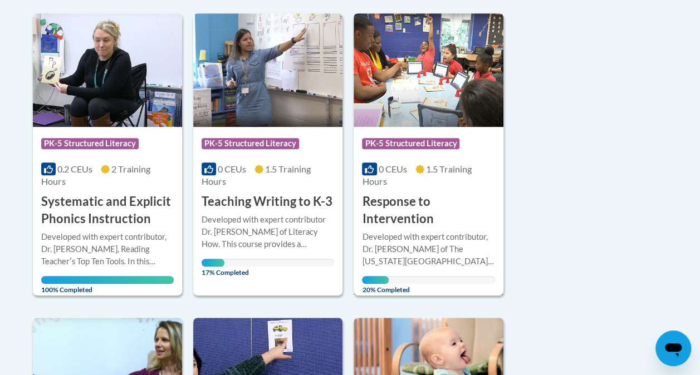
click at [391, 237] on div "Developed with expert contributor, Dr. [PERSON_NAME] of The [US_STATE][GEOGRAPH…" at bounding box center [428, 249] width 132 height 37
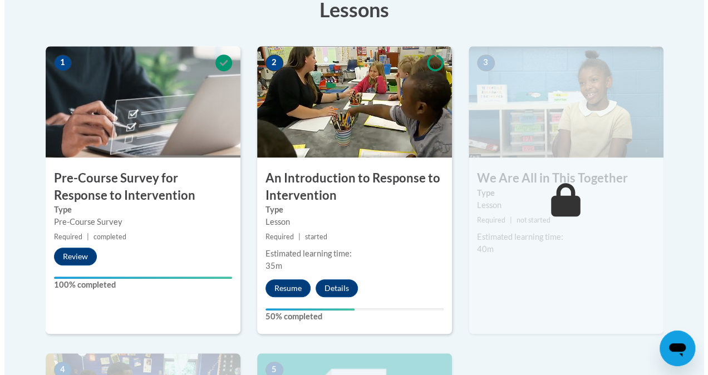
scroll to position [562, 0]
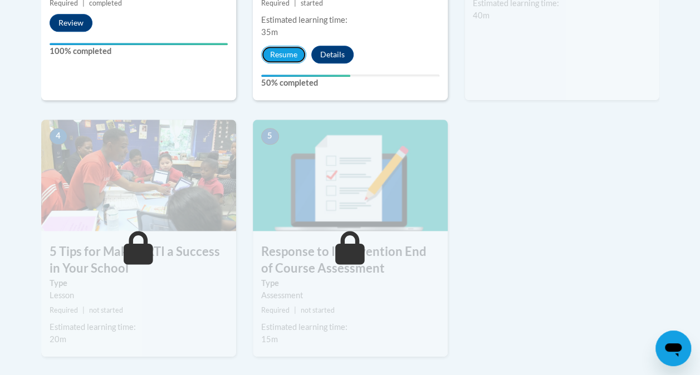
click at [262, 51] on button "Resume" at bounding box center [283, 55] width 45 height 18
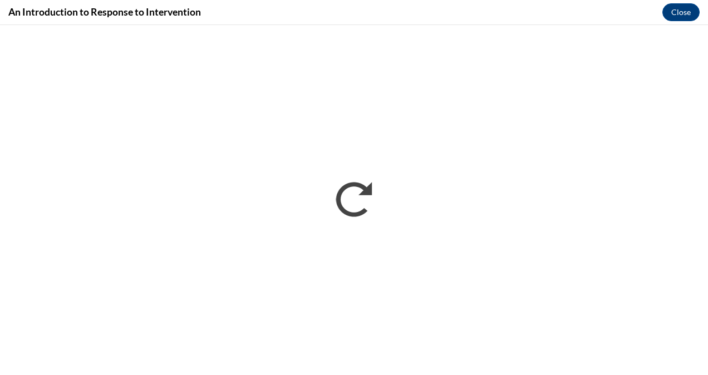
scroll to position [0, 0]
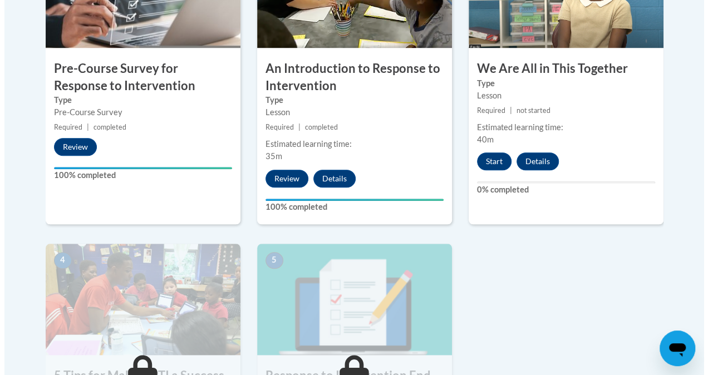
scroll to position [430, 0]
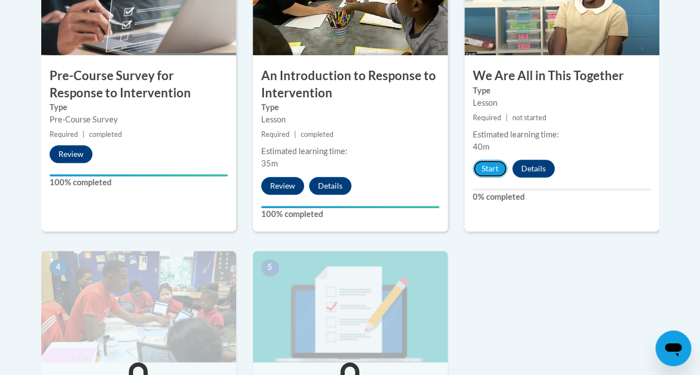
click at [496, 173] on button "Start" at bounding box center [490, 169] width 35 height 18
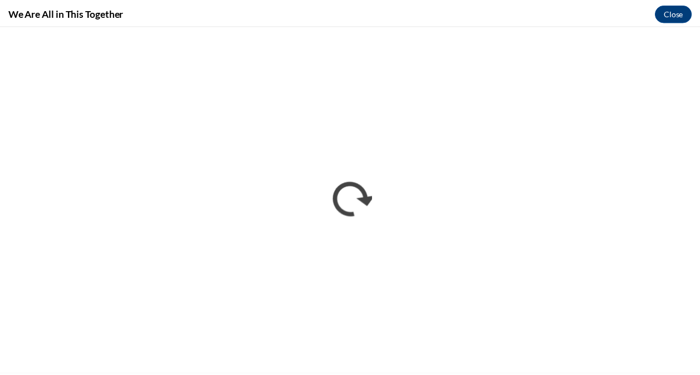
scroll to position [0, 0]
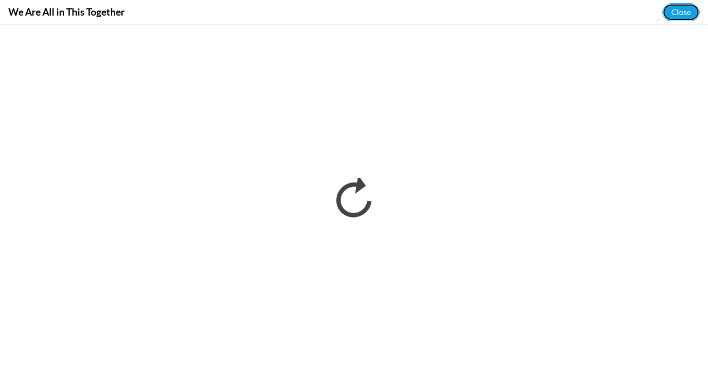
click at [676, 10] on button "Close" at bounding box center [680, 12] width 37 height 18
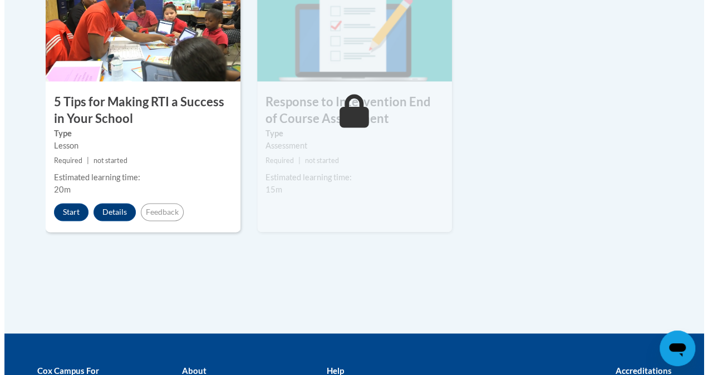
scroll to position [695, 0]
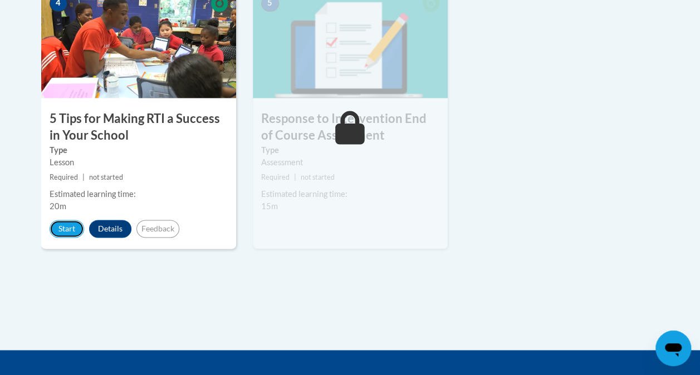
click at [61, 230] on button "Start" at bounding box center [67, 229] width 35 height 18
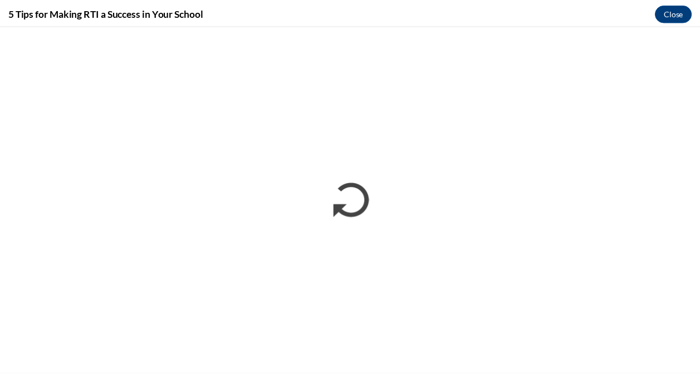
scroll to position [0, 0]
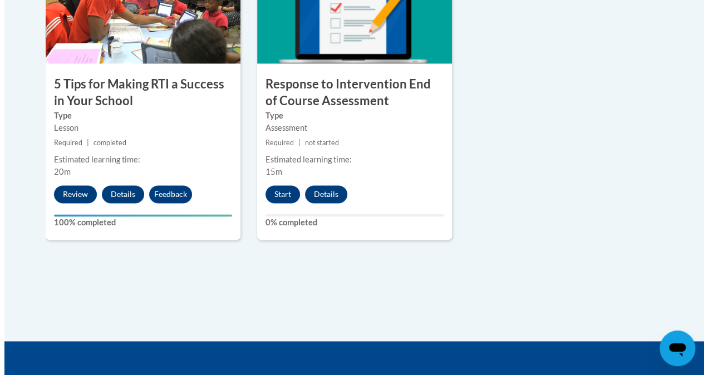
scroll to position [744, 0]
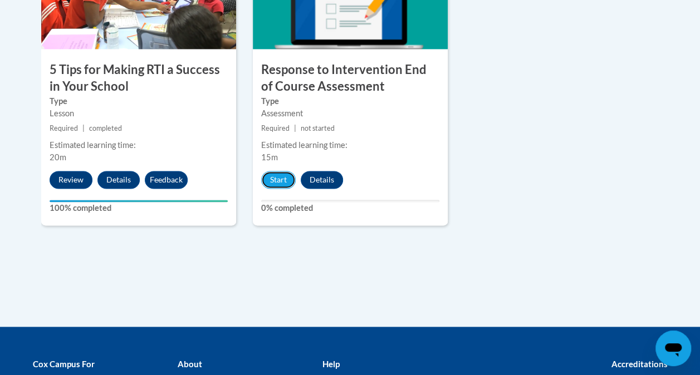
click at [284, 178] on button "Start" at bounding box center [278, 180] width 35 height 18
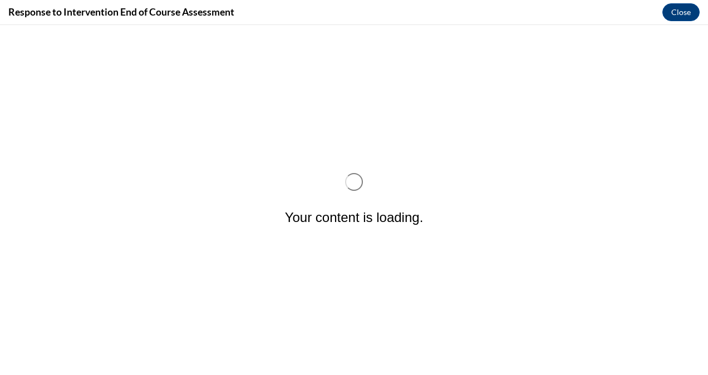
scroll to position [0, 0]
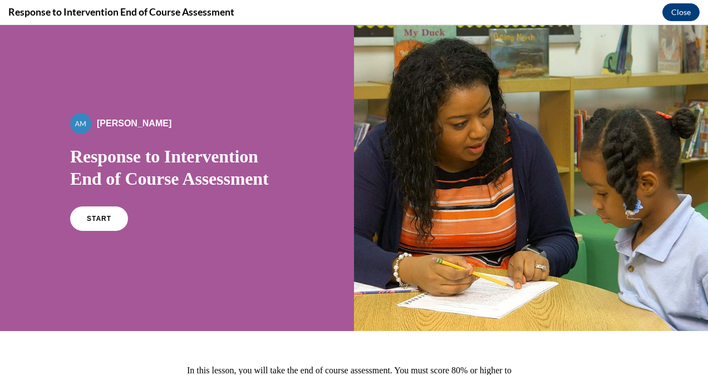
click at [107, 244] on div "By Alexander Mackey Response to Intervention End of Course Assessment START" at bounding box center [177, 178] width 354 height 306
click at [102, 219] on span "START" at bounding box center [99, 219] width 24 height 8
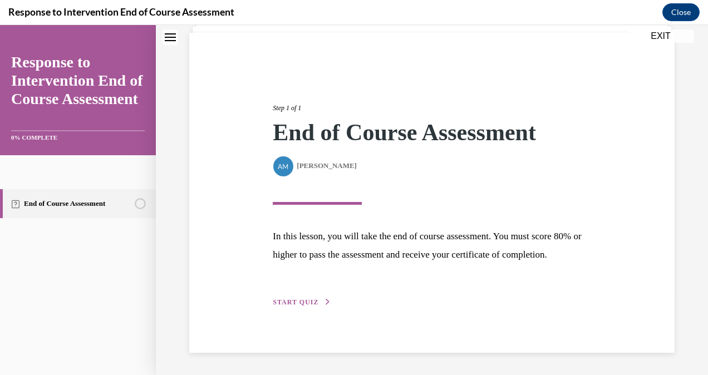
scroll to position [95, 0]
click at [323, 297] on div "Step 1 of 1 End of Course Assessment By Alexander Mackey Alexander Mackey In th…" at bounding box center [431, 192] width 334 height 231
click at [314, 299] on span "START QUIZ" at bounding box center [296, 302] width 46 height 8
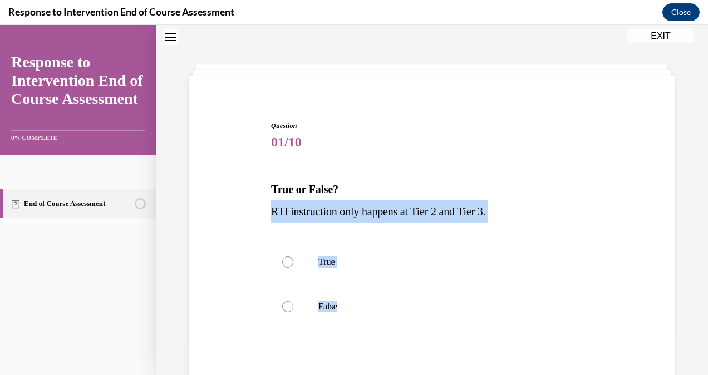
drag, startPoint x: 263, startPoint y: 206, endPoint x: 376, endPoint y: 313, distance: 155.1
click at [376, 313] on div "Question 01/10 True or False? RTI instruction only happens at Tier 2 and Tier 3…" at bounding box center [431, 277] width 491 height 380
drag, startPoint x: 376, startPoint y: 313, endPoint x: 285, endPoint y: 304, distance: 91.2
click at [285, 304] on div at bounding box center [287, 306] width 11 height 11
click at [285, 304] on input "False" at bounding box center [287, 306] width 11 height 11
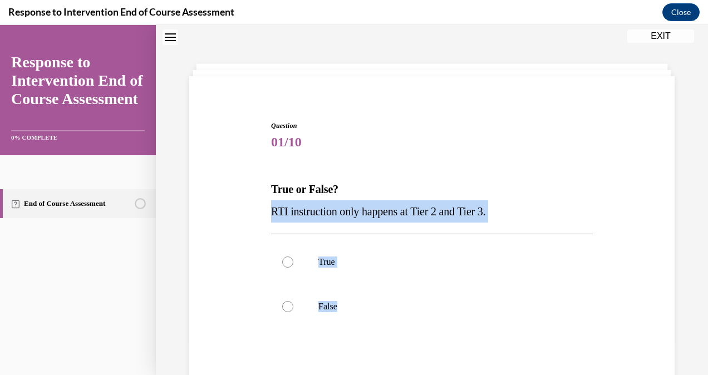
radio input "true"
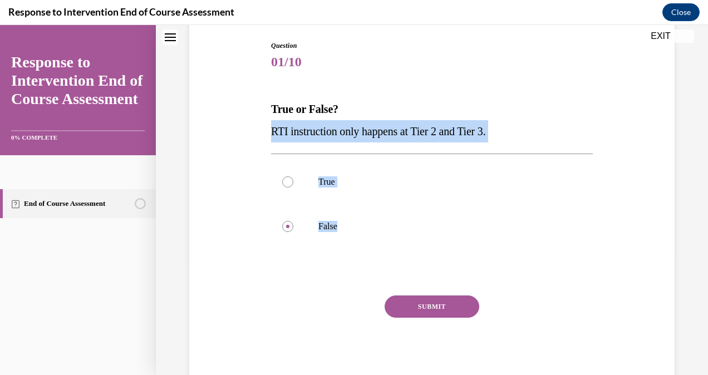
click at [420, 302] on button "SUBMIT" at bounding box center [432, 307] width 95 height 22
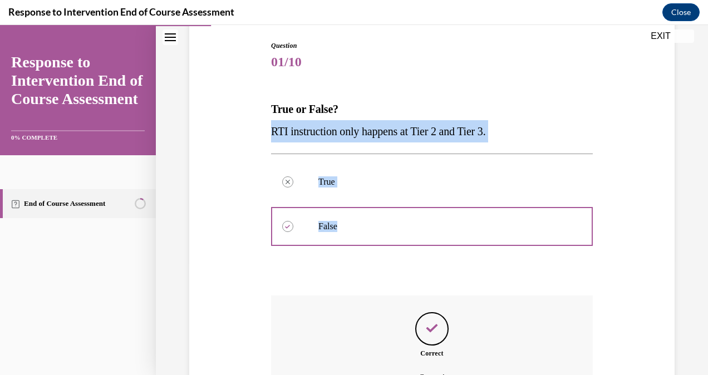
scroll to position [233, 0]
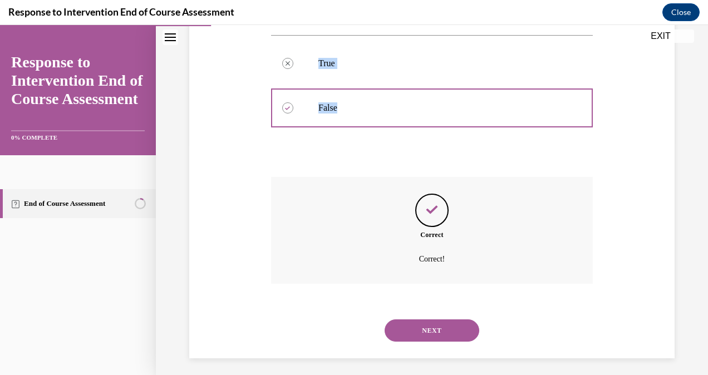
click at [455, 323] on button "NEXT" at bounding box center [432, 330] width 95 height 22
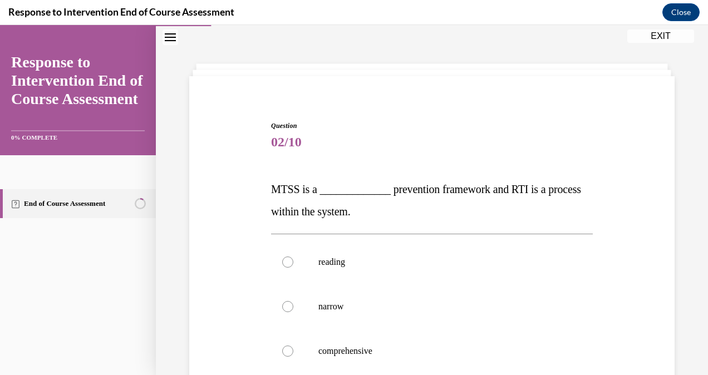
click at [476, 297] on label "narrow" at bounding box center [432, 306] width 322 height 45
click at [293, 301] on input "narrow" at bounding box center [287, 306] width 11 height 11
radio input "true"
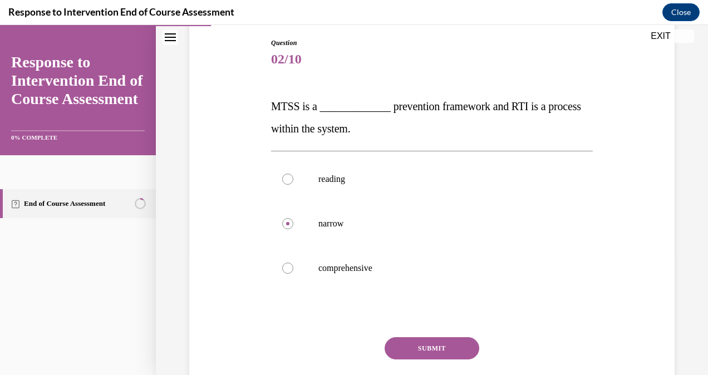
scroll to position [119, 0]
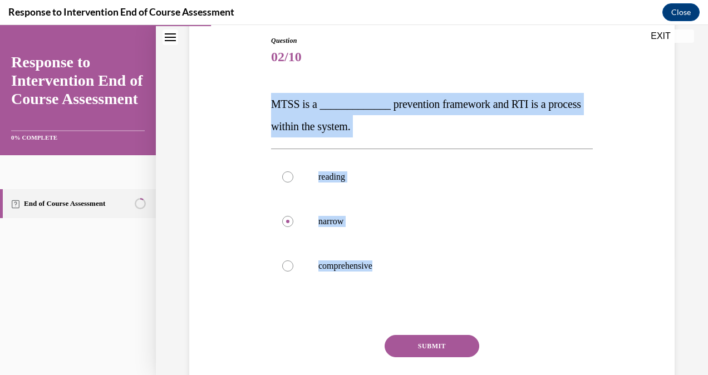
drag, startPoint x: 295, startPoint y: 173, endPoint x: 396, endPoint y: 271, distance: 141.3
click at [396, 271] on div "Question 02/10 MTSS is a _____________ prevention framework and RTI is a proces…" at bounding box center [431, 222] width 327 height 407
copy div "MTSS is a _____________ prevention framework and RTI is a process within the sy…"
click at [286, 268] on div at bounding box center [287, 265] width 11 height 11
click at [286, 268] on input "comprehensive" at bounding box center [287, 265] width 11 height 11
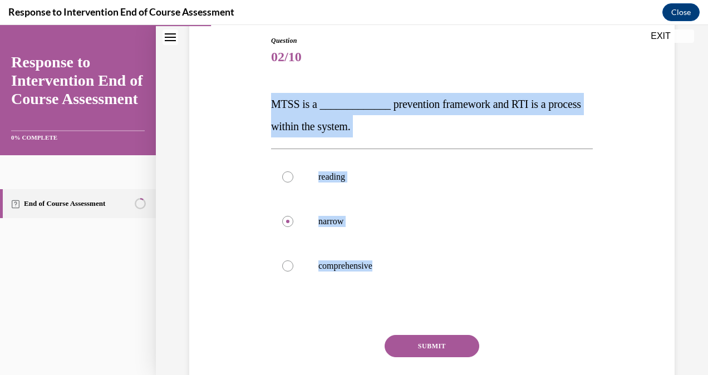
radio input "true"
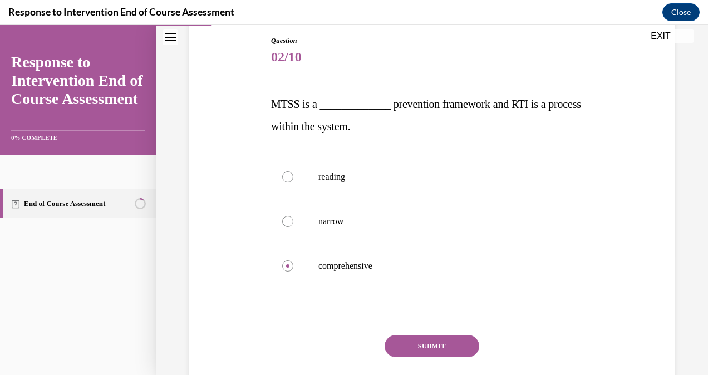
click at [402, 339] on button "SUBMIT" at bounding box center [432, 346] width 95 height 22
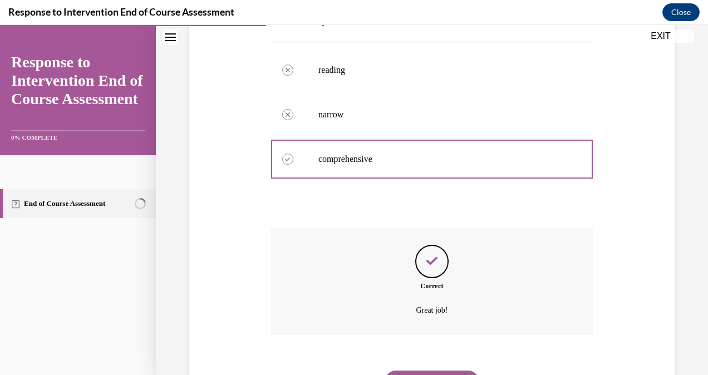
scroll to position [232, 0]
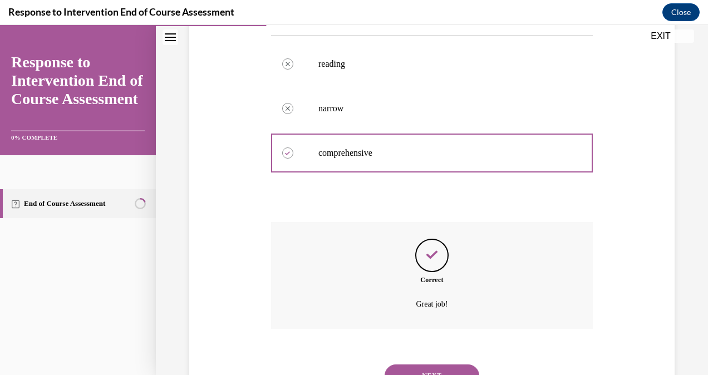
click at [452, 366] on button "NEXT" at bounding box center [432, 376] width 95 height 22
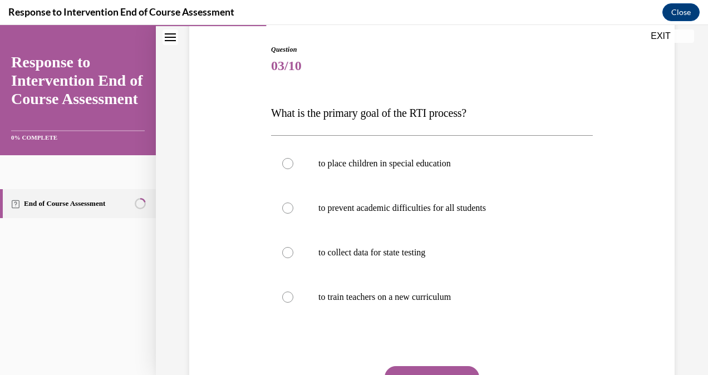
scroll to position [119, 0]
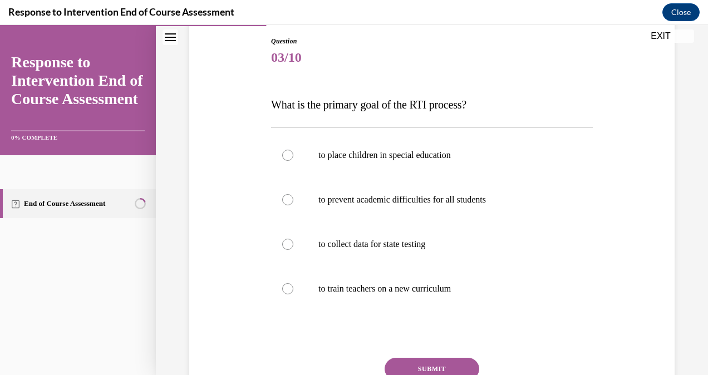
click at [440, 207] on label "to prevent academic difficulties for all students" at bounding box center [432, 200] width 322 height 45
click at [293, 205] on input "to prevent academic difficulties for all students" at bounding box center [287, 199] width 11 height 11
radio input "true"
click at [439, 361] on button "SUBMIT" at bounding box center [432, 369] width 95 height 22
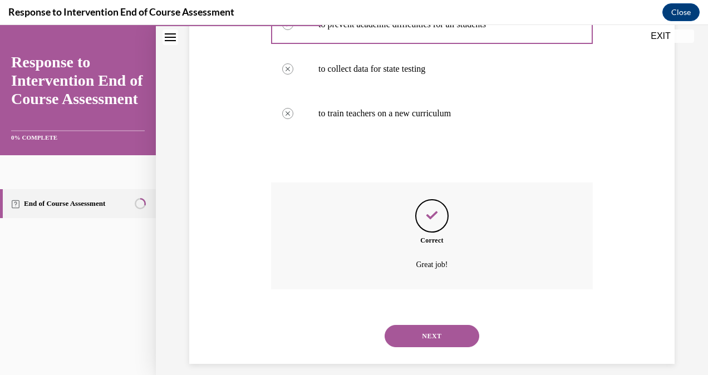
click at [432, 338] on button "NEXT" at bounding box center [432, 336] width 95 height 22
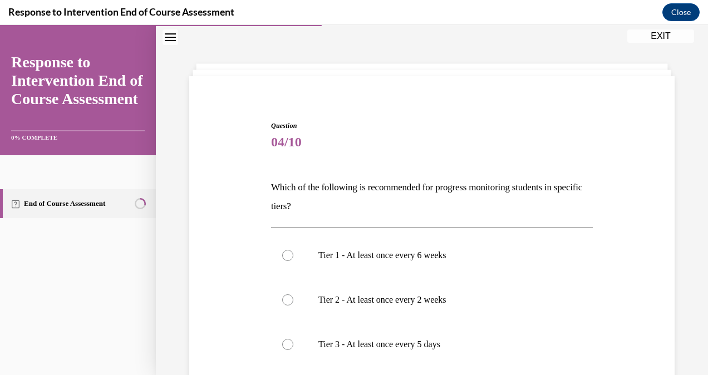
click at [444, 260] on label "Tier 1 - At least once every 6 weeks" at bounding box center [432, 255] width 322 height 45
click at [293, 260] on input "Tier 1 - At least once every 6 weeks" at bounding box center [287, 255] width 11 height 11
radio input "true"
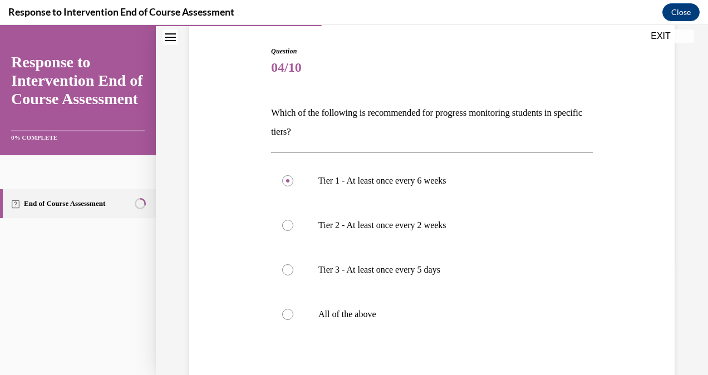
scroll to position [109, 0]
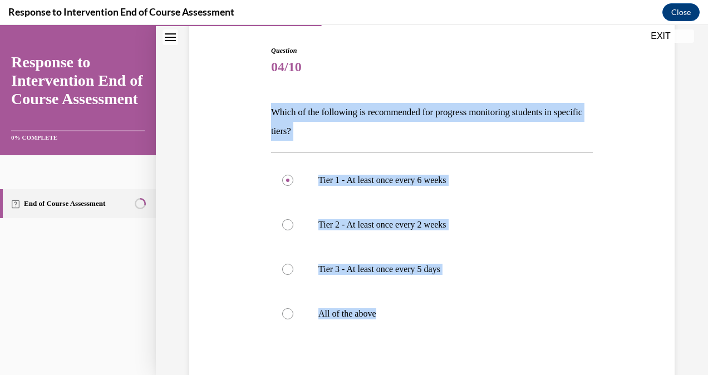
drag, startPoint x: 269, startPoint y: 110, endPoint x: 400, endPoint y: 313, distance: 241.1
click at [400, 313] on div "Question 04/10 Which of the following is recommended for progress monitoring st…" at bounding box center [431, 251] width 327 height 445
copy div "Which of the following is recommended for progress monitoring students in speci…"
click at [288, 314] on div at bounding box center [287, 313] width 11 height 11
click at [288, 314] on input "All of the above" at bounding box center [287, 313] width 11 height 11
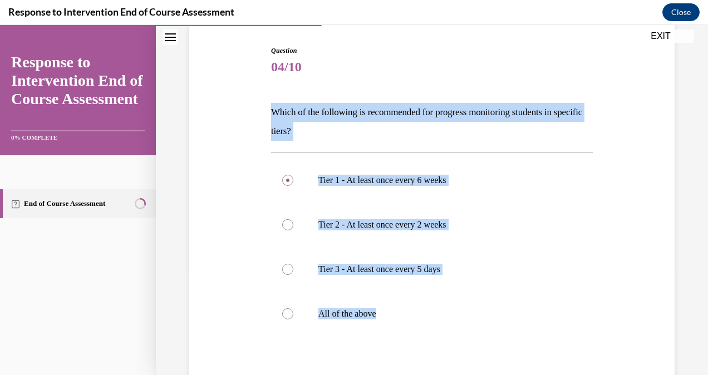
radio input "true"
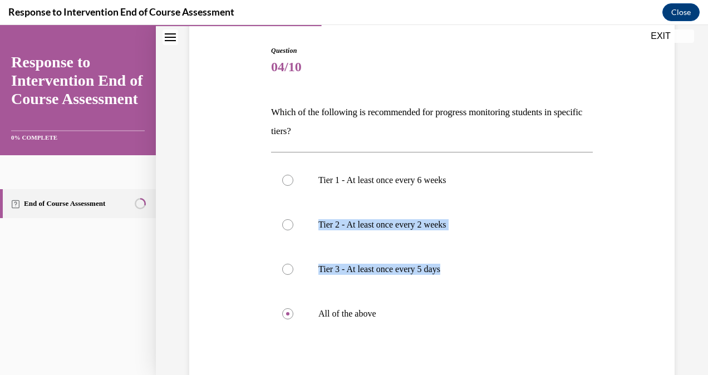
drag, startPoint x: 696, startPoint y: 222, endPoint x: 695, endPoint y: 250, distance: 28.9
click at [695, 250] on div "Question 04/10 Which of the following is recommended for progress monitoring st…" at bounding box center [432, 223] width 552 height 545
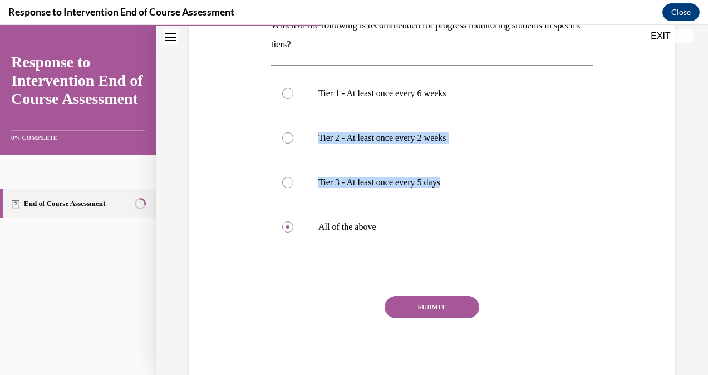
scroll to position [193, 0]
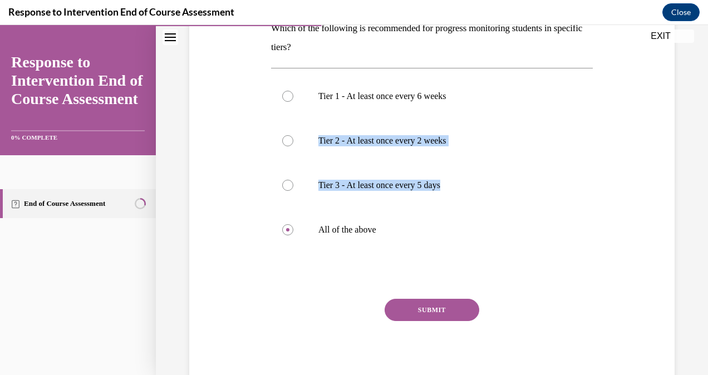
click at [437, 310] on button "SUBMIT" at bounding box center [432, 310] width 95 height 22
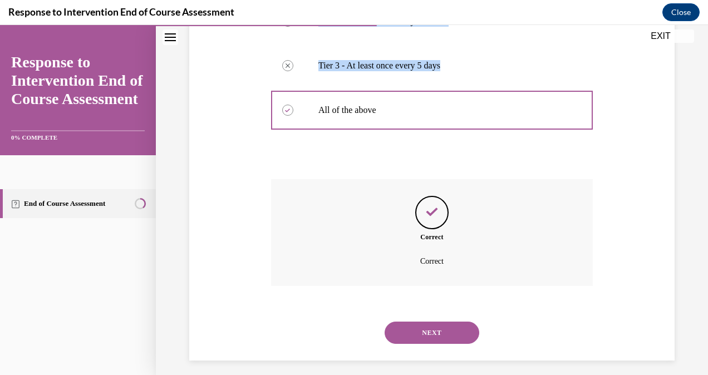
click at [437, 336] on button "NEXT" at bounding box center [432, 333] width 95 height 22
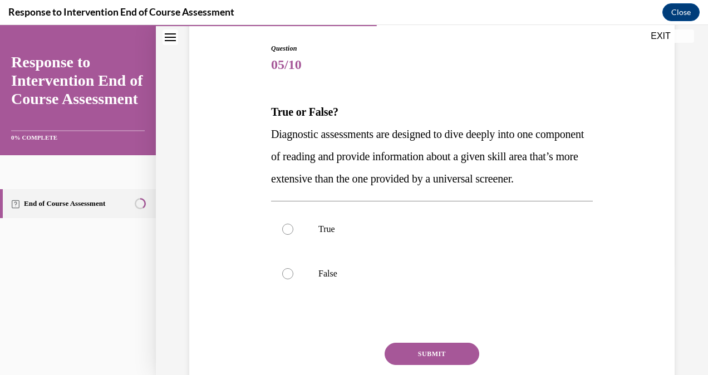
scroll to position [113, 0]
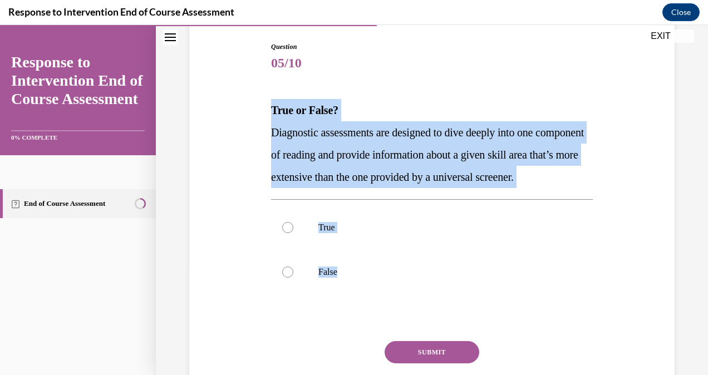
drag, startPoint x: 269, startPoint y: 109, endPoint x: 349, endPoint y: 301, distance: 207.5
click at [349, 301] on div "Question 05/10 True or False? Diagnostic assessments are designed to dive deepl…" at bounding box center [431, 228] width 327 height 407
copy div "True or False? Diagnostic assessments are designed to dive deeply into one comp…"
click at [289, 233] on div at bounding box center [287, 227] width 11 height 11
click at [289, 233] on input "True" at bounding box center [287, 227] width 11 height 11
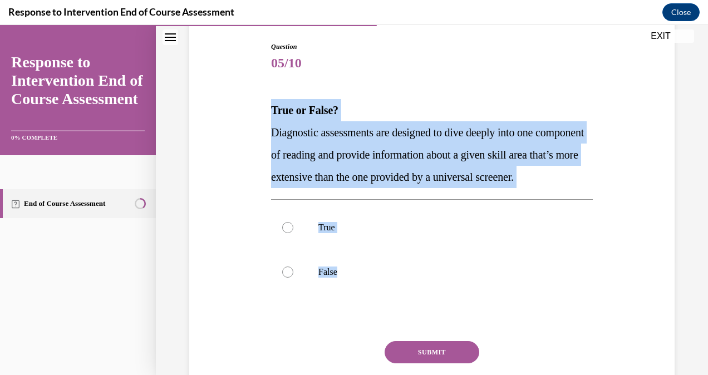
radio input "true"
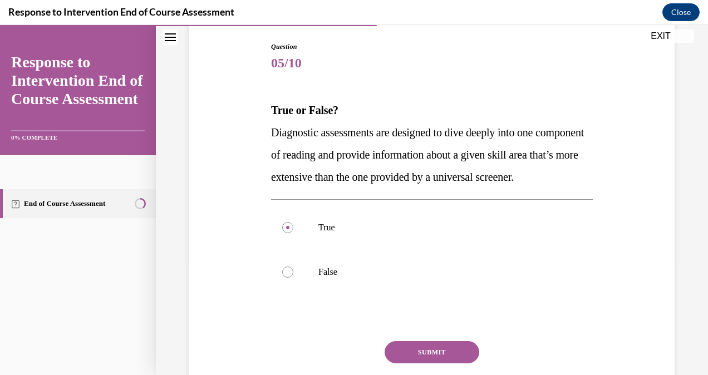
click at [454, 363] on button "SUBMIT" at bounding box center [432, 352] width 95 height 22
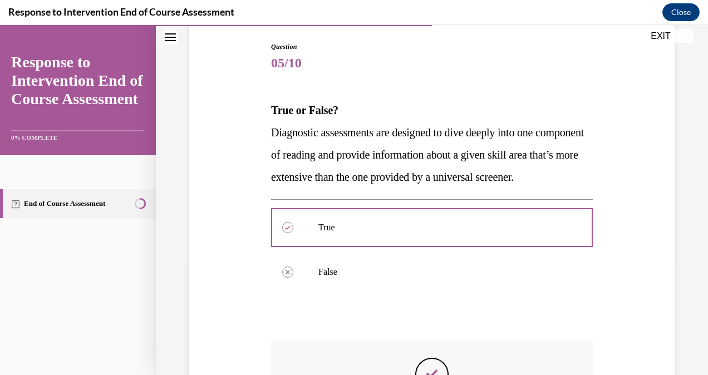
scroll to position [304, 0]
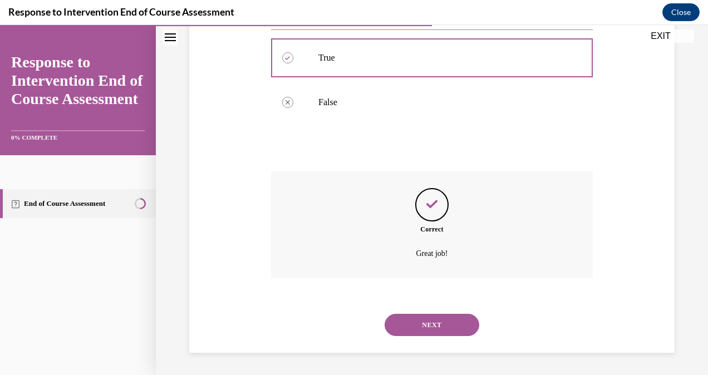
click at [424, 313] on div "NEXT" at bounding box center [432, 325] width 322 height 45
click at [424, 324] on button "NEXT" at bounding box center [432, 325] width 95 height 22
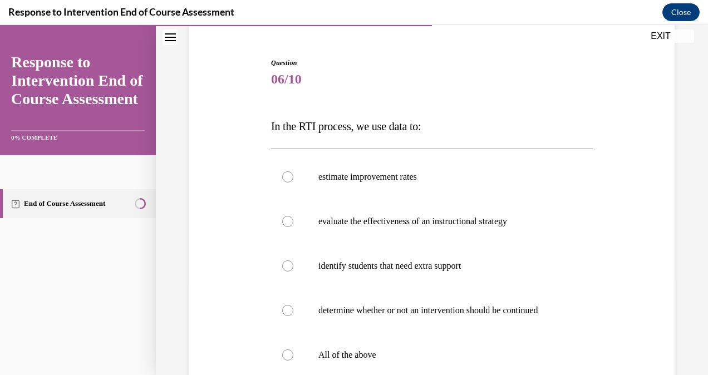
scroll to position [105, 0]
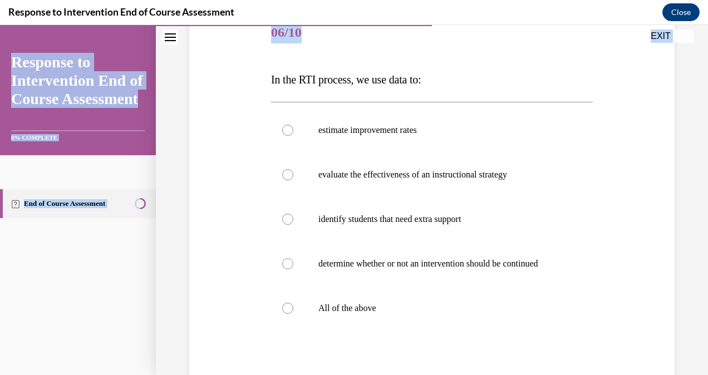
drag, startPoint x: 264, startPoint y: 113, endPoint x: 398, endPoint y: 383, distance: 302.2
click at [398, 375] on html "SKIP TO STEP Audio transcript EXIT Response to Intervention End of Course Asses…" at bounding box center [354, 200] width 708 height 350
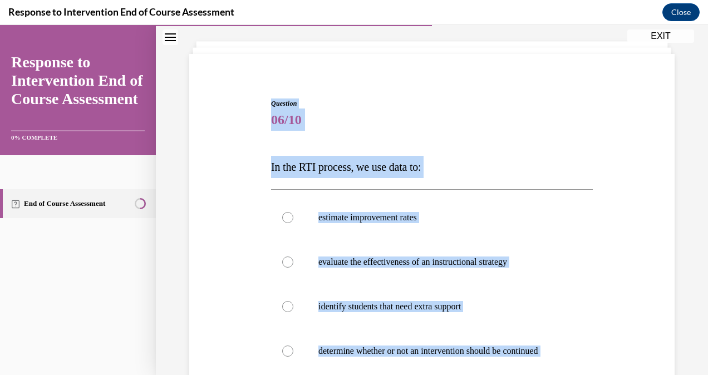
scroll to position [55, 0]
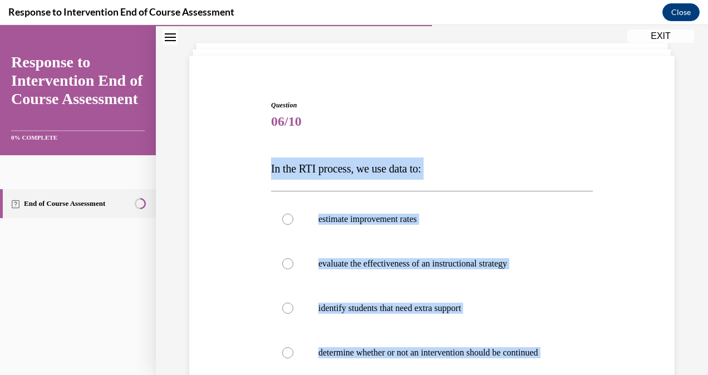
drag, startPoint x: 398, startPoint y: 383, endPoint x: 265, endPoint y: 161, distance: 259.1
click at [265, 161] on div "Question 06/10 In the RTI process, we use data to: estimate improvement rates e…" at bounding box center [431, 312] width 491 height 491
copy div "In the RTI process, we use data to: estimate improvement rates evaluate the eff…"
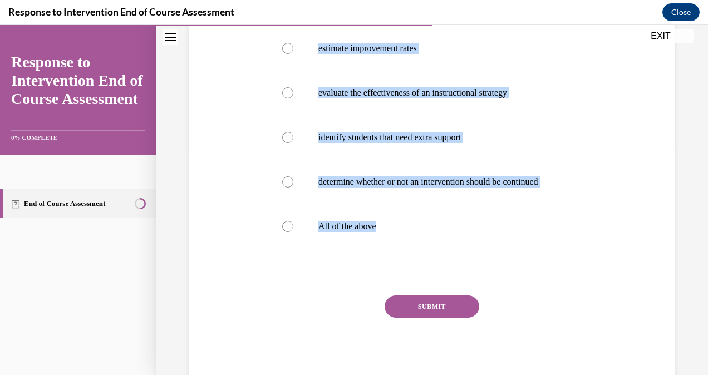
scroll to position [226, 0]
click at [292, 239] on label "All of the above" at bounding box center [432, 226] width 322 height 45
click at [292, 232] on input "All of the above" at bounding box center [287, 225] width 11 height 11
radio input "true"
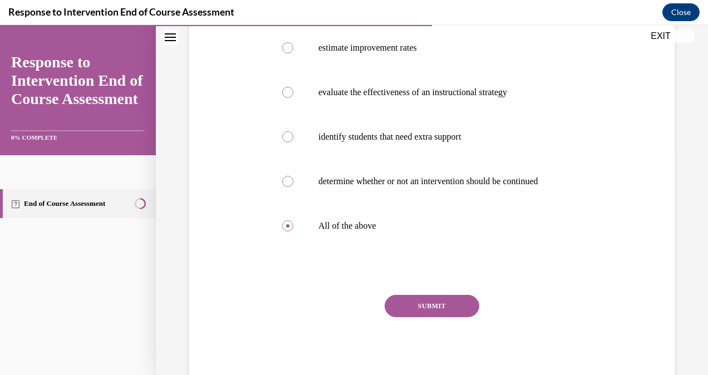
click at [425, 331] on div "SUBMIT NEXT" at bounding box center [432, 340] width 322 height 91
click at [425, 317] on button "SUBMIT" at bounding box center [432, 306] width 95 height 22
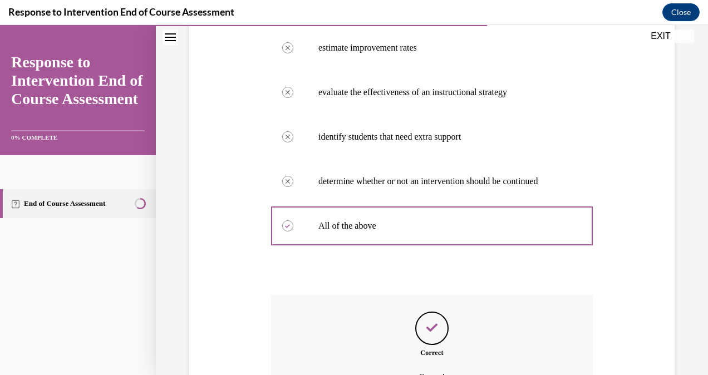
scroll to position [360, 0]
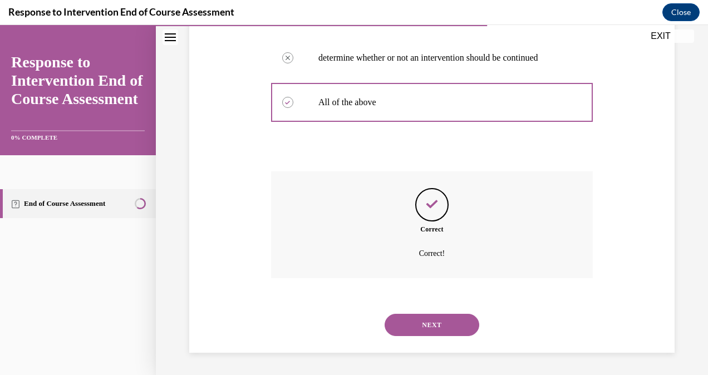
click at [446, 331] on button "NEXT" at bounding box center [432, 325] width 95 height 22
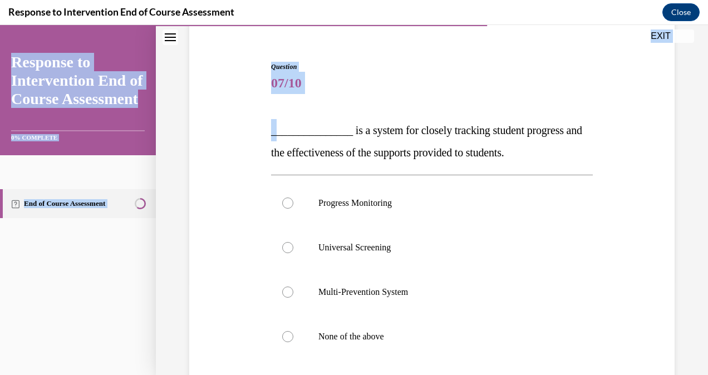
scroll to position [203, 0]
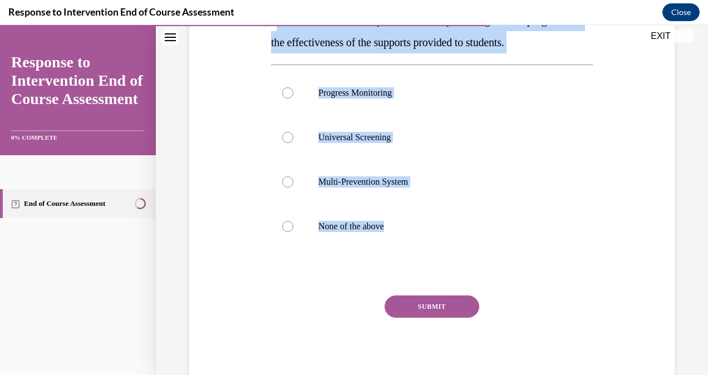
drag, startPoint x: 292, startPoint y: 190, endPoint x: 413, endPoint y: 237, distance: 129.5
click at [413, 237] on div "Question 07/10 _______________ is a system for closely tracking student progres…" at bounding box center [432, 169] width 322 height 435
copy div "______________ is a system for closely tracking student progress and the effect…"
click at [290, 91] on div at bounding box center [287, 92] width 11 height 11
click at [290, 91] on input "Progress Monitoring" at bounding box center [287, 92] width 11 height 11
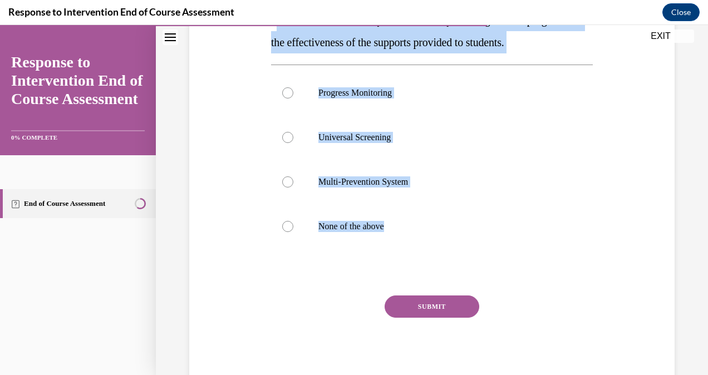
radio input "true"
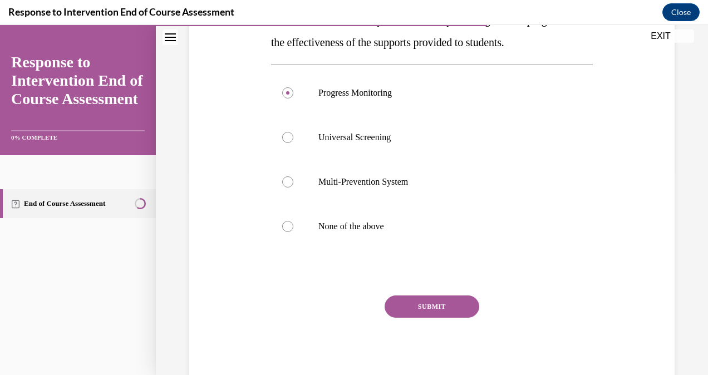
click at [416, 298] on button "SUBMIT" at bounding box center [432, 307] width 95 height 22
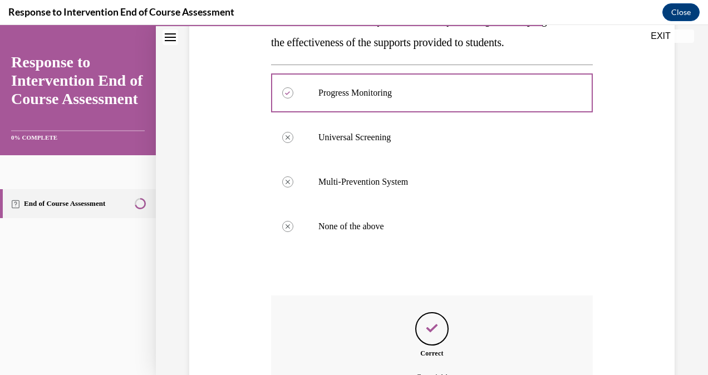
drag, startPoint x: 692, startPoint y: 229, endPoint x: 688, endPoint y: 270, distance: 42.0
click at [688, 270] on div "Question 07/10 _______________ is a system for closely tracking student progres…" at bounding box center [432, 178] width 552 height 642
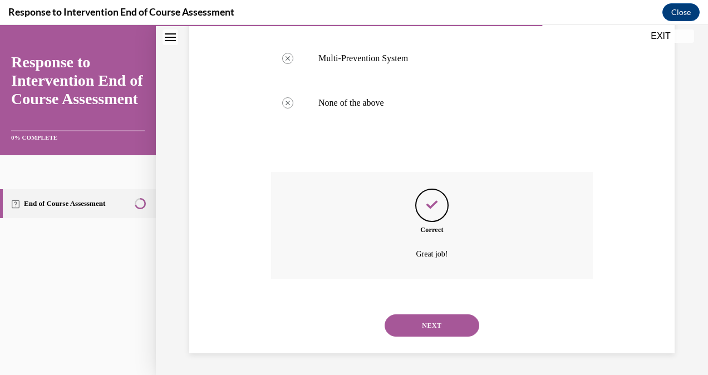
click at [392, 321] on button "NEXT" at bounding box center [432, 325] width 95 height 22
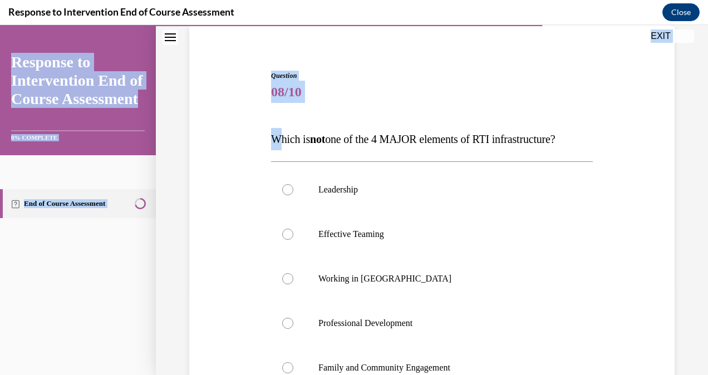
scroll to position [225, 0]
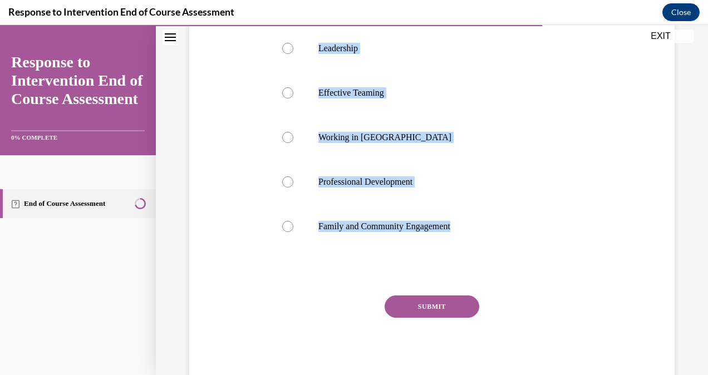
drag, startPoint x: 278, startPoint y: 187, endPoint x: 470, endPoint y: 227, distance: 196.1
click at [470, 227] on div "Question 08/10 Which is not one of the 4 MAJOR elements of RTI infrastructure? …" at bounding box center [432, 157] width 322 height 457
copy div "hich is not one of the 4 MAJOR elements of RTI infrastructure? Leadership Effec…"
click at [292, 225] on div at bounding box center [287, 226] width 11 height 11
click at [292, 225] on input "Family and Community Engagement" at bounding box center [287, 226] width 11 height 11
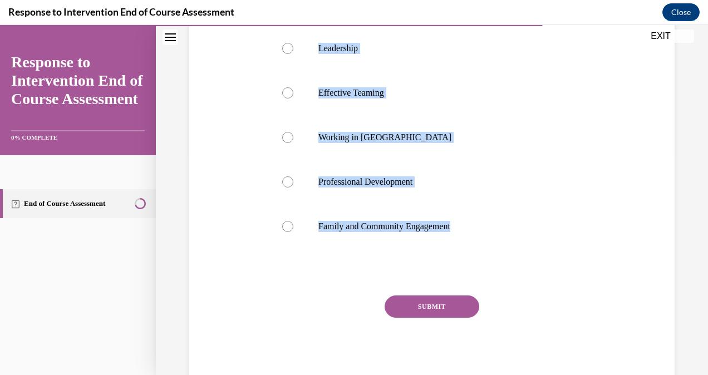
radio input "true"
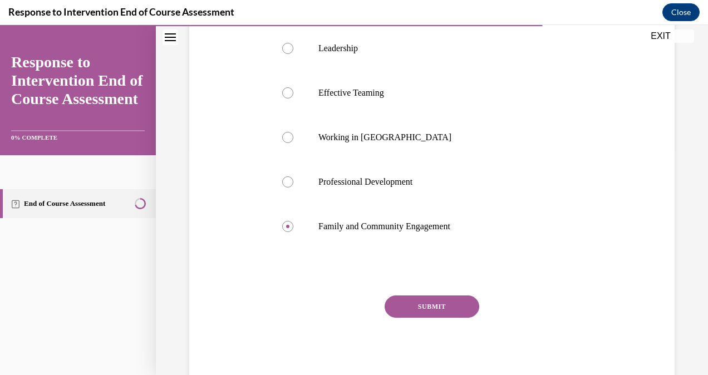
click at [396, 305] on button "SUBMIT" at bounding box center [432, 307] width 95 height 22
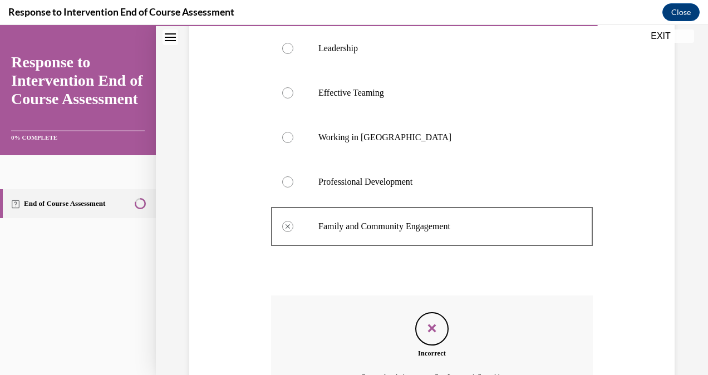
drag, startPoint x: 698, startPoint y: 238, endPoint x: 674, endPoint y: 336, distance: 100.8
click at [674, 336] on div "Question 08/10 Which is not one of the 4 MAJOR elements of RTI infrastructure? …" at bounding box center [432, 167] width 552 height 665
click at [279, 65] on label "Leadership" at bounding box center [432, 48] width 322 height 45
click at [284, 98] on label "Effective Teaming" at bounding box center [432, 93] width 322 height 45
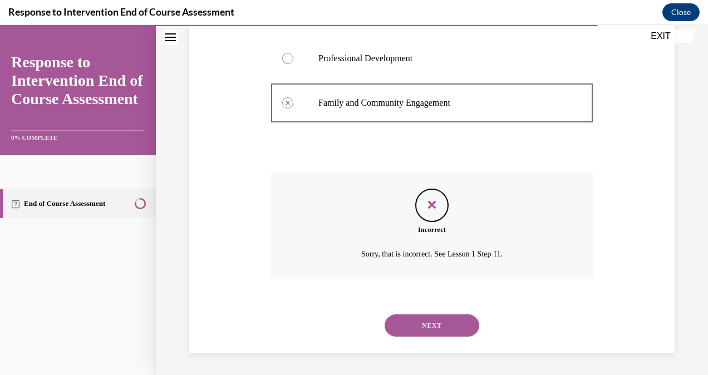
click at [397, 338] on div "NEXT" at bounding box center [432, 325] width 322 height 45
click at [397, 331] on button "NEXT" at bounding box center [432, 325] width 95 height 22
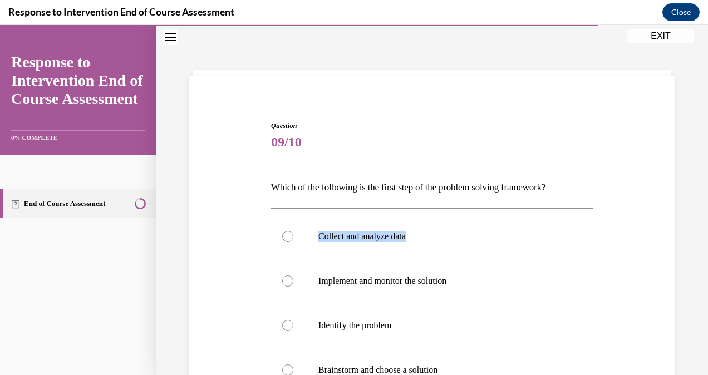
drag, startPoint x: 700, startPoint y: 198, endPoint x: 705, endPoint y: 252, distance: 53.7
click at [699, 252] on div "Home Question 08/10 Which is not one of the 4 MAJOR elements of RTI infrastruct…" at bounding box center [432, 200] width 552 height 350
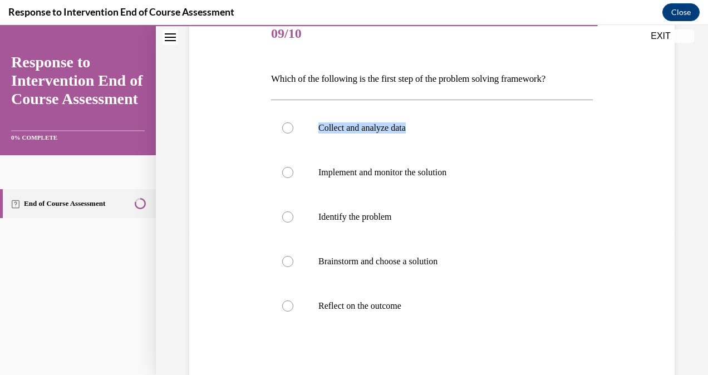
scroll to position [147, 0]
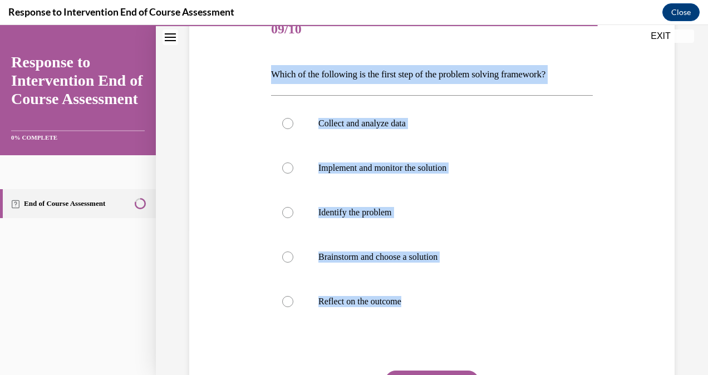
drag, startPoint x: 274, startPoint y: 88, endPoint x: 426, endPoint y: 296, distance: 256.8
click at [426, 296] on div "Question 09/10 Which of the following is the first step of the problem solving …" at bounding box center [431, 218] width 491 height 488
copy div "Which of the following is the first step of the problem solving framework? Coll…"
click at [313, 203] on label "Identify the problem" at bounding box center [432, 212] width 322 height 45
click at [293, 207] on input "Identify the problem" at bounding box center [287, 212] width 11 height 11
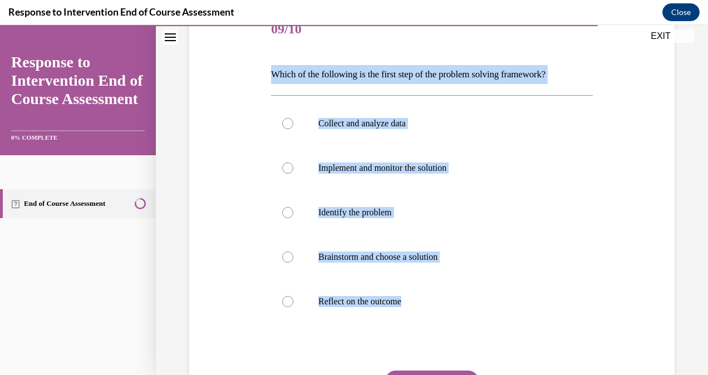
radio input "true"
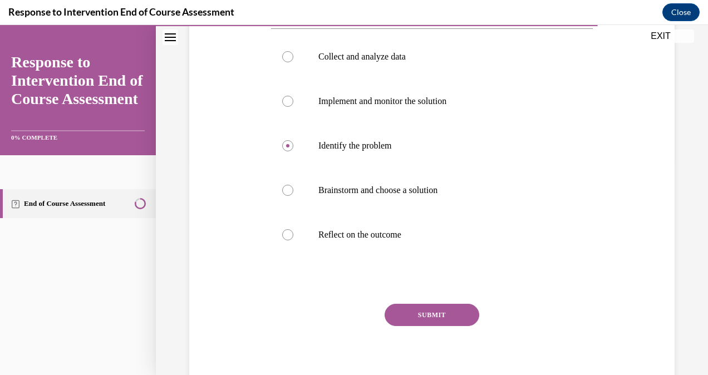
scroll to position [216, 0]
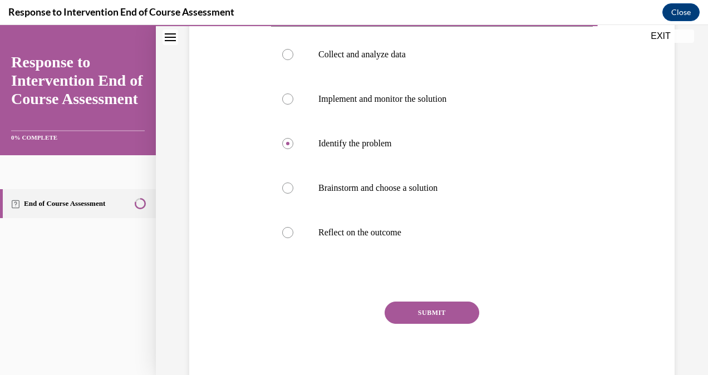
click at [424, 300] on div "Question 09/10 Which of the following is the first step of the problem solving …" at bounding box center [432, 166] width 322 height 454
click at [425, 308] on button "SUBMIT" at bounding box center [432, 313] width 95 height 22
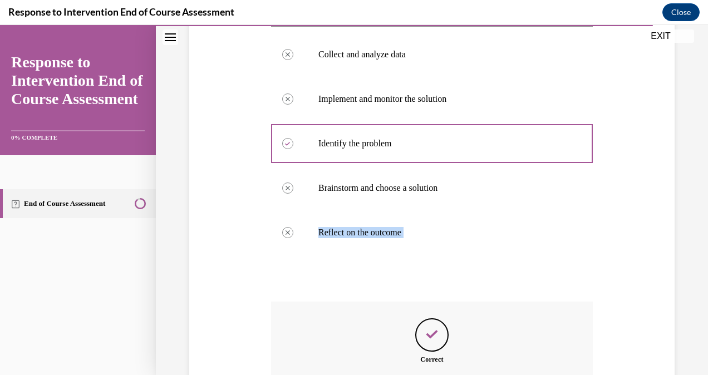
drag, startPoint x: 696, startPoint y: 189, endPoint x: 690, endPoint y: 268, distance: 79.3
click at [690, 268] on div "Question 09/10 Which of the following is the first step of the problem solving …" at bounding box center [432, 174] width 552 height 661
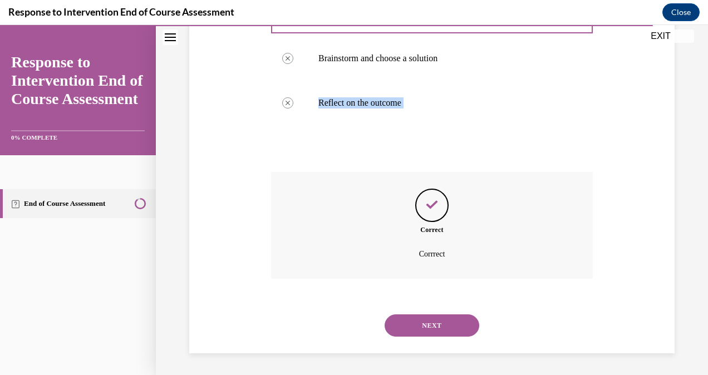
click at [436, 332] on button "NEXT" at bounding box center [432, 325] width 95 height 22
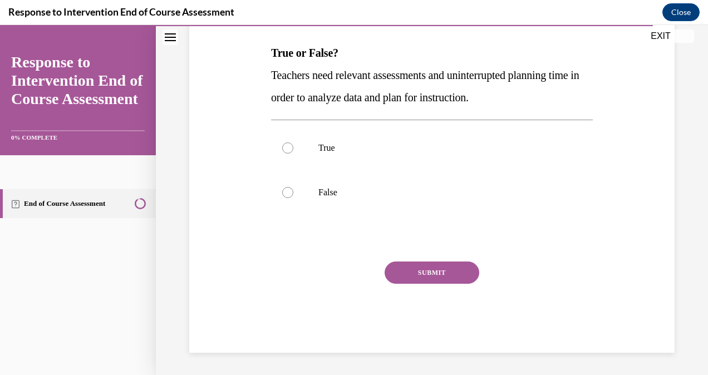
scroll to position [34, 0]
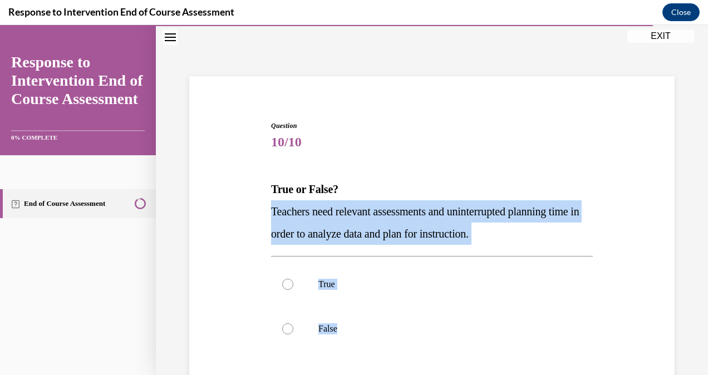
drag, startPoint x: 278, startPoint y: 226, endPoint x: 358, endPoint y: 354, distance: 151.0
click at [358, 354] on div "Question 10/10 True or False? Teachers need relevant assessments and uninterrup…" at bounding box center [431, 288] width 491 height 402
copy div "Teachers need relevant assessments and uninterrupted planning time in order to …"
click at [289, 282] on div at bounding box center [287, 284] width 11 height 11
click at [289, 282] on input "True" at bounding box center [287, 284] width 11 height 11
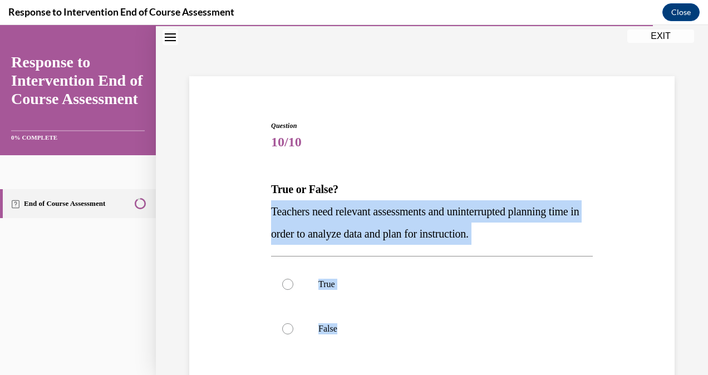
radio input "true"
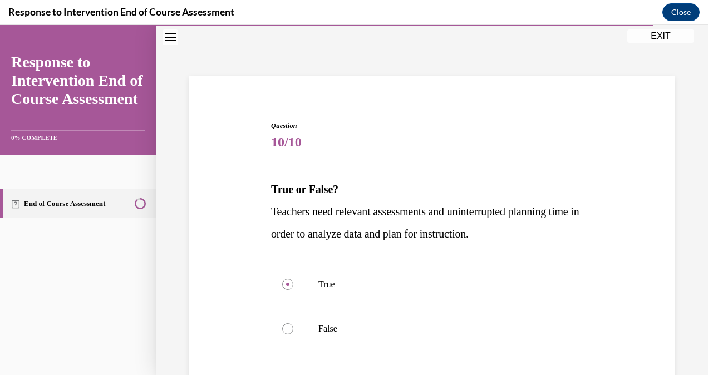
scroll to position [136, 0]
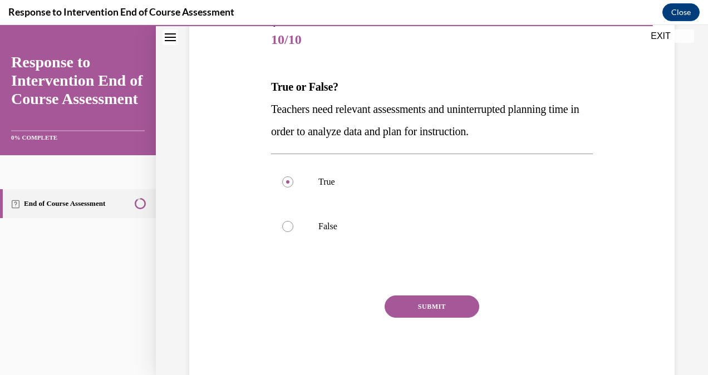
click at [419, 308] on button "SUBMIT" at bounding box center [432, 307] width 95 height 22
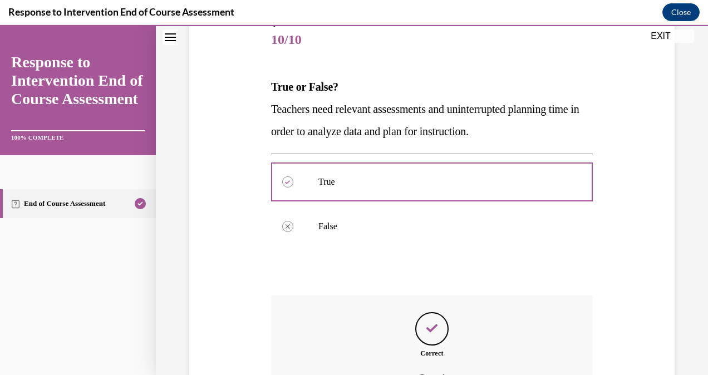
scroll to position [260, 0]
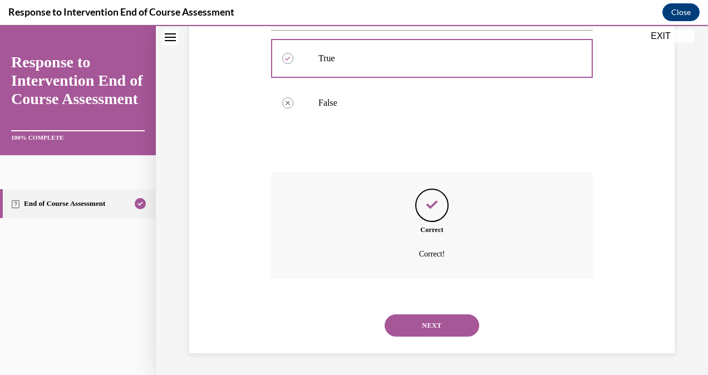
click at [453, 319] on button "NEXT" at bounding box center [432, 325] width 95 height 22
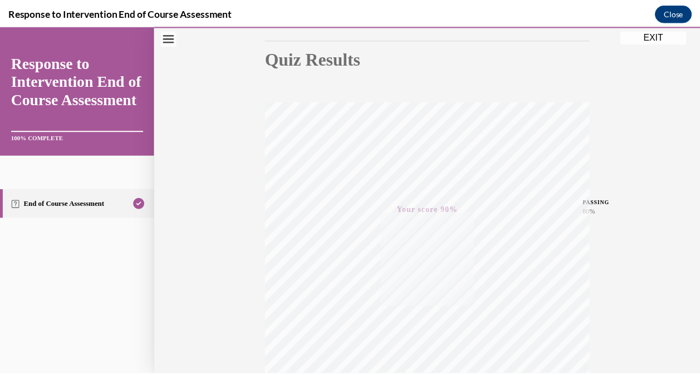
scroll to position [97, 0]
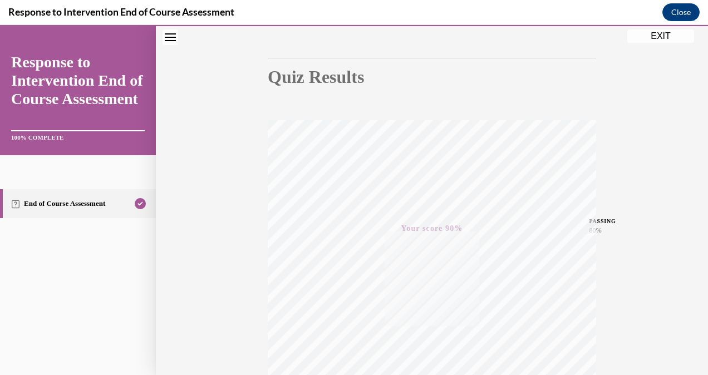
click at [654, 35] on button "EXIT" at bounding box center [660, 35] width 67 height 13
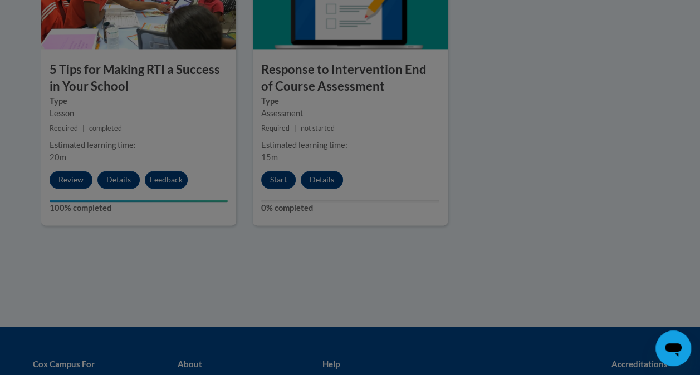
click at [278, 178] on div at bounding box center [350, 187] width 700 height 375
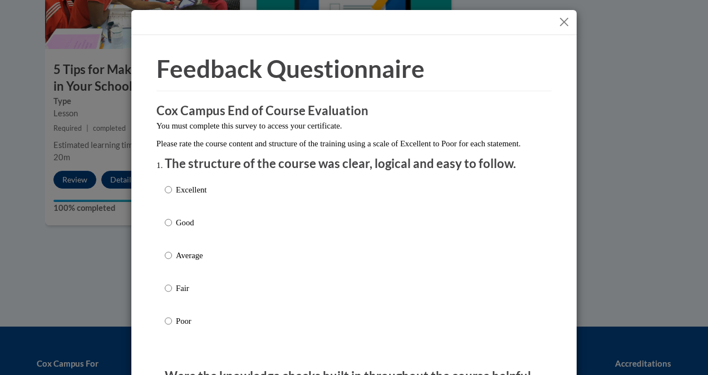
click at [563, 20] on button "Close" at bounding box center [564, 22] width 14 height 14
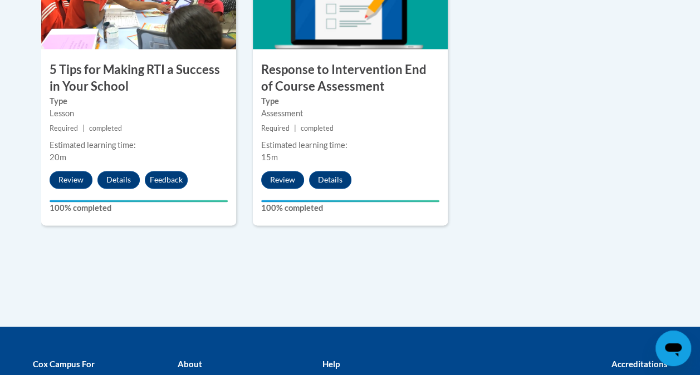
drag, startPoint x: 697, startPoint y: 239, endPoint x: 704, endPoint y: 210, distance: 29.8
click at [635, 364] on b "Accreditations" at bounding box center [639, 363] width 56 height 10
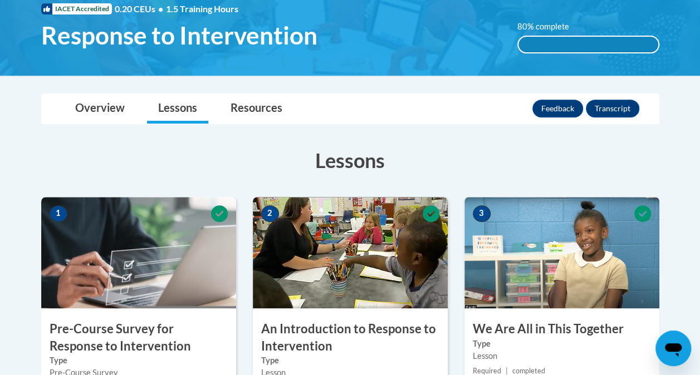
scroll to position [173, 0]
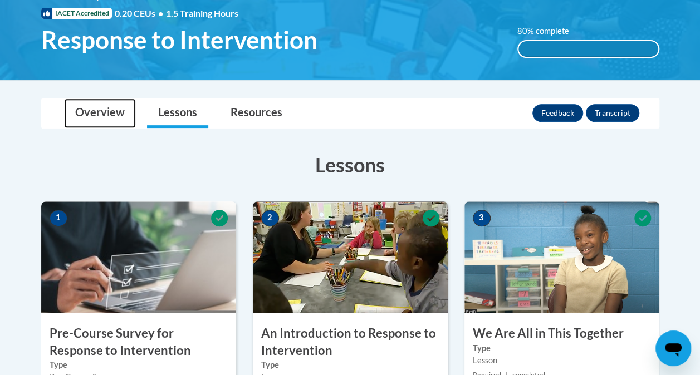
click at [125, 114] on link "Overview" at bounding box center [100, 113] width 72 height 29
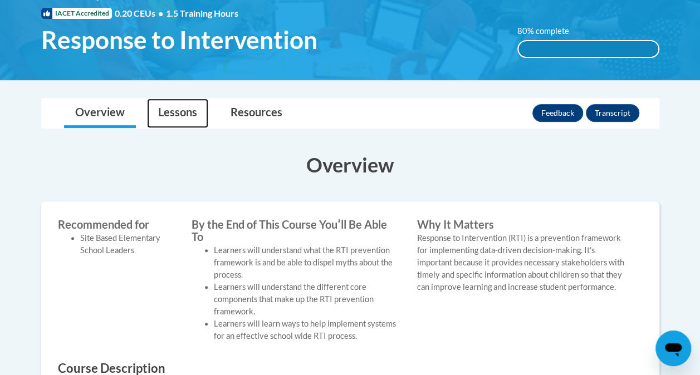
click at [177, 120] on link "Lessons" at bounding box center [177, 113] width 61 height 29
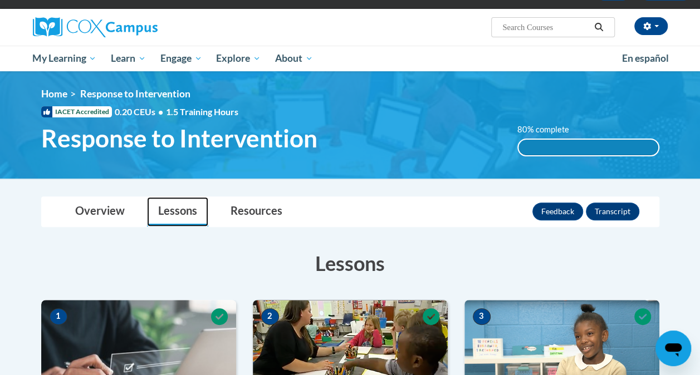
scroll to position [0, 0]
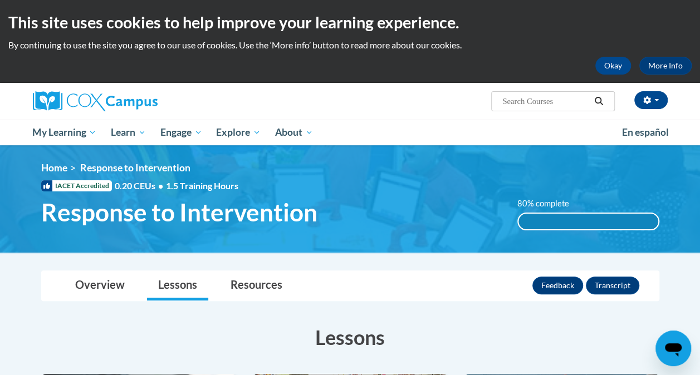
click at [75, 130] on span "My Learning" at bounding box center [64, 132] width 64 height 13
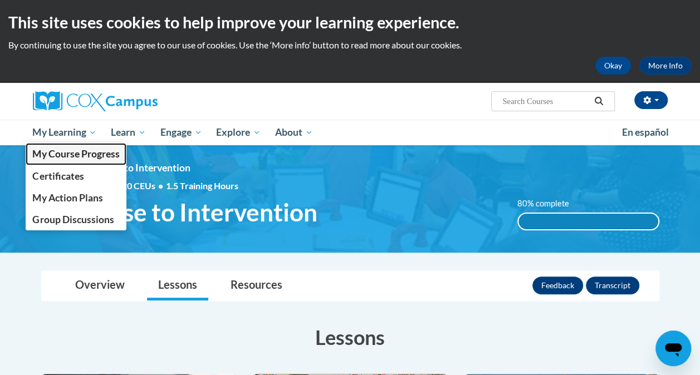
click at [69, 155] on span "My Course Progress" at bounding box center [75, 154] width 87 height 12
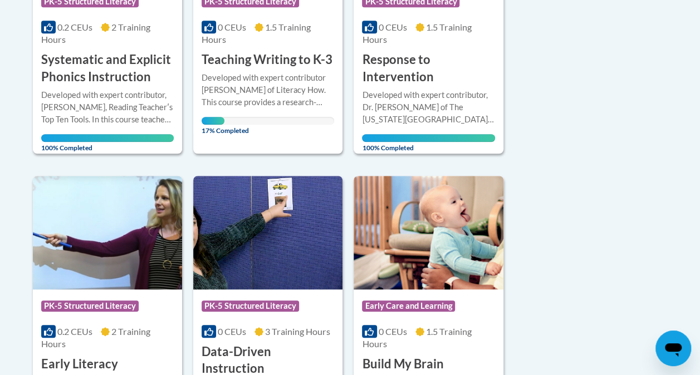
scroll to position [413, 0]
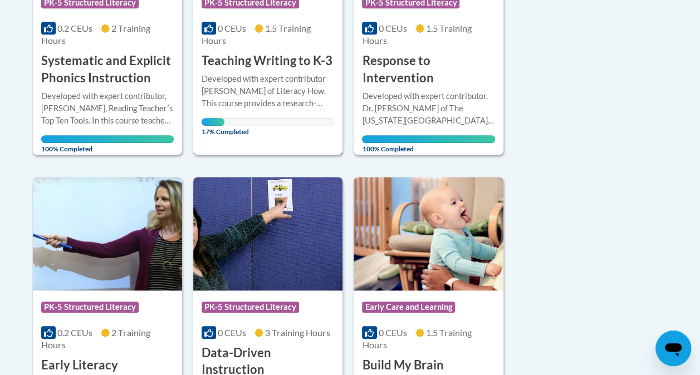
click at [279, 146] on div "Course Category: PK-5 Structured Literacy 0 CEUs 1.5 Training Hours COURSE Teac…" at bounding box center [267, 14] width 149 height 282
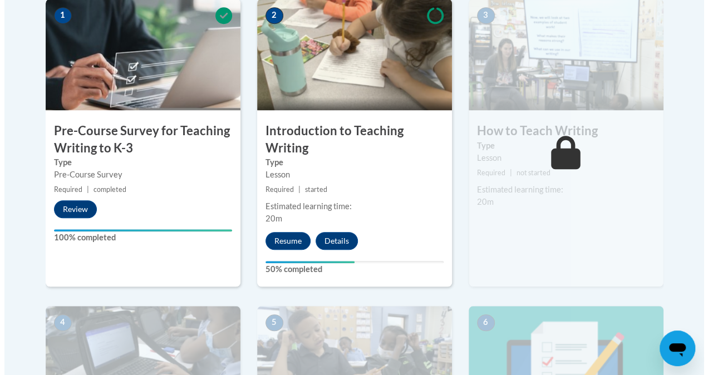
scroll to position [382, 0]
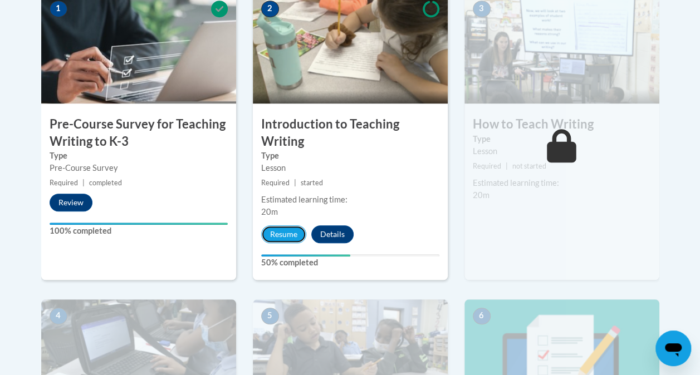
click at [264, 235] on button "Resume" at bounding box center [283, 234] width 45 height 18
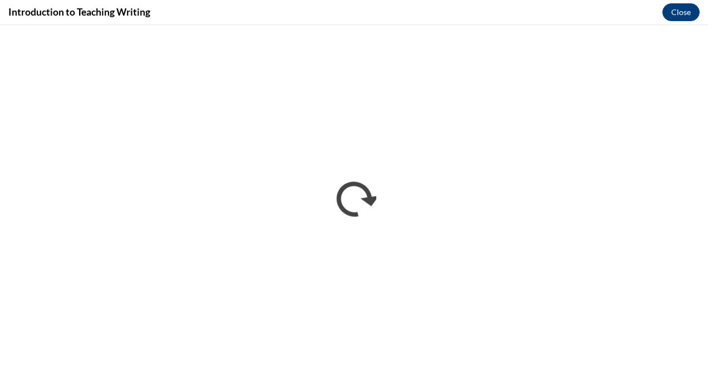
scroll to position [0, 0]
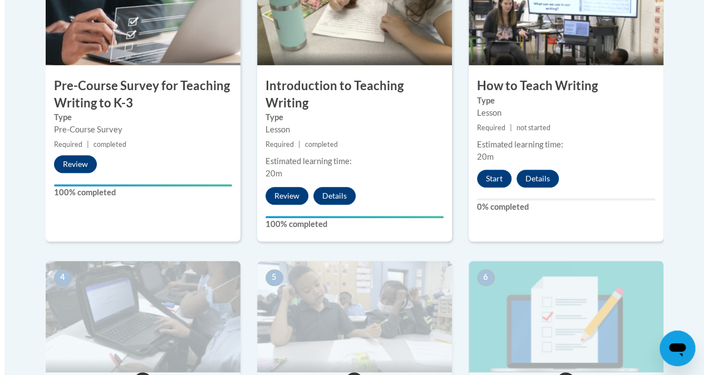
scroll to position [425, 0]
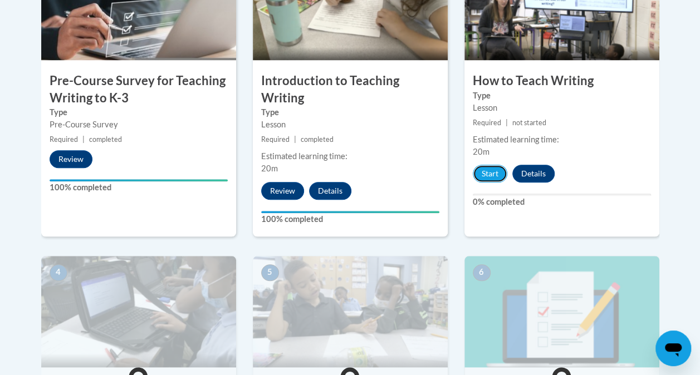
click at [486, 168] on button "Start" at bounding box center [490, 174] width 35 height 18
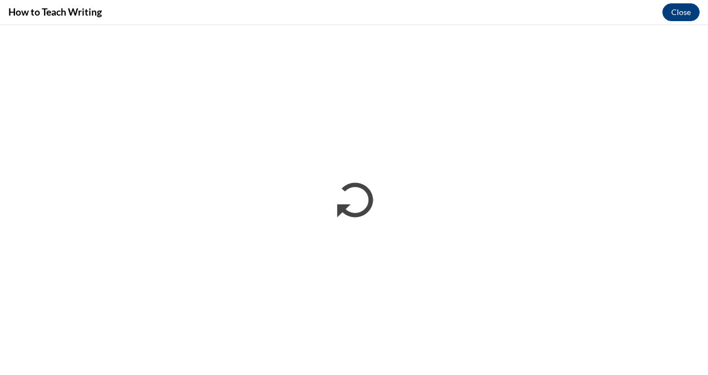
scroll to position [0, 0]
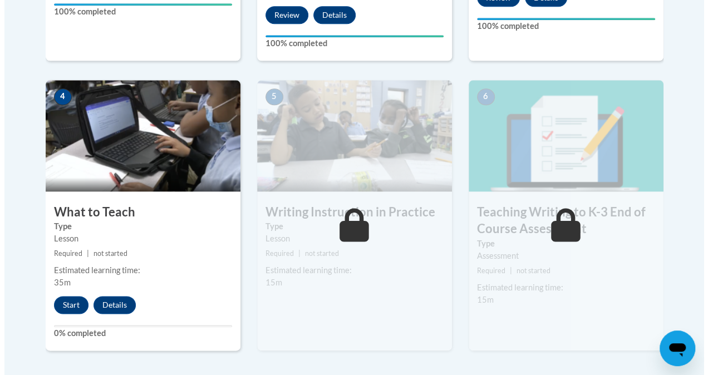
scroll to position [604, 0]
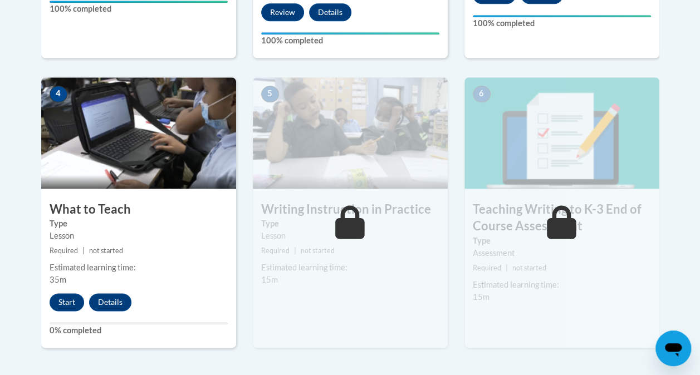
click at [46, 304] on div "Start Details Feedback" at bounding box center [93, 302] width 104 height 18
click at [66, 303] on button "Start" at bounding box center [67, 302] width 35 height 18
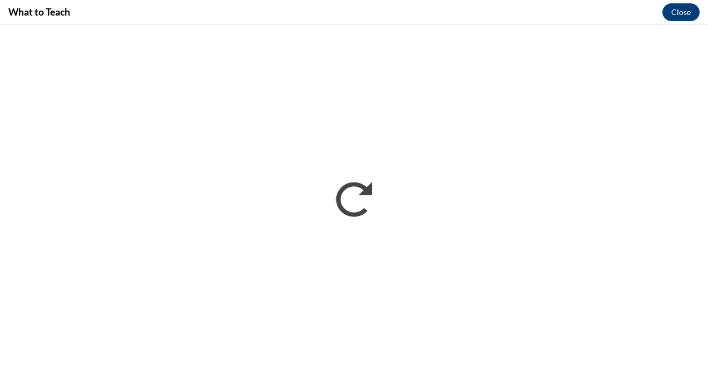
scroll to position [0, 0]
